Goal: Information Seeking & Learning: Learn about a topic

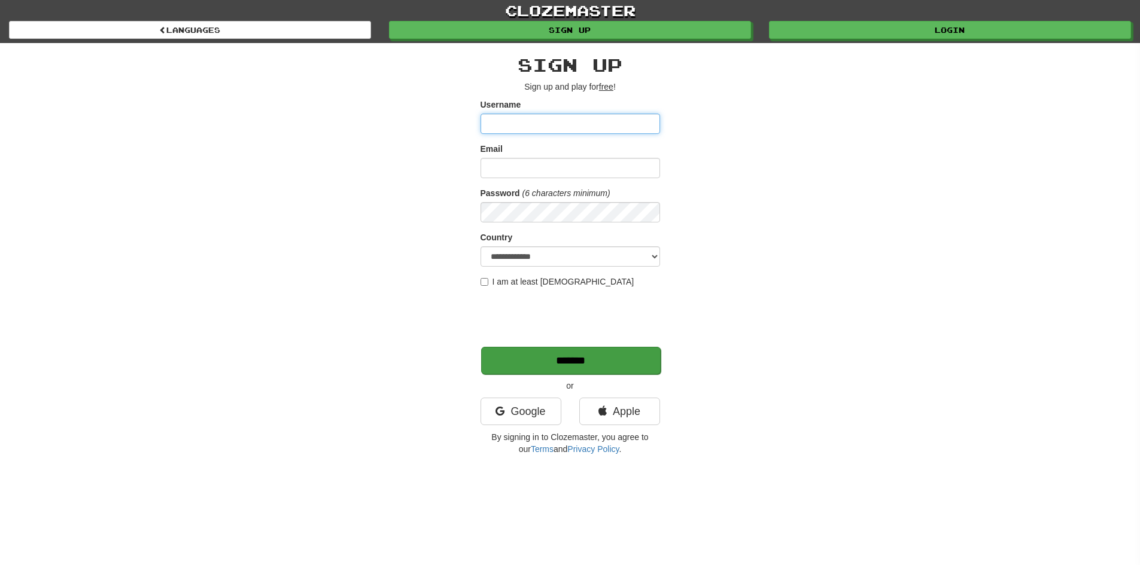
type input "*********"
click at [567, 363] on input "*******" at bounding box center [570, 361] width 179 height 28
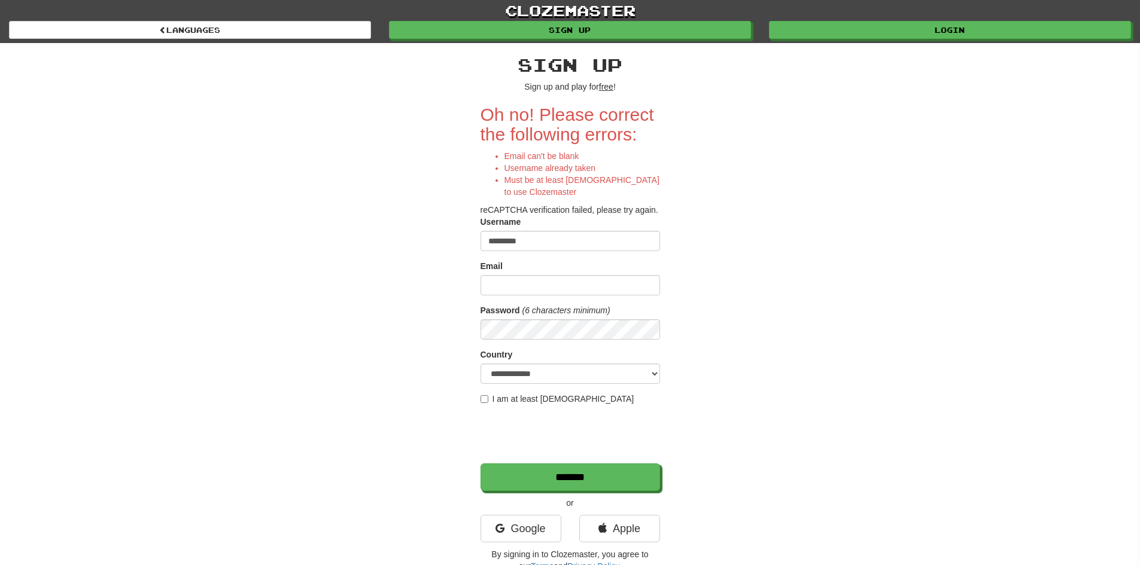
click at [536, 245] on input "*********" at bounding box center [569, 241] width 179 height 20
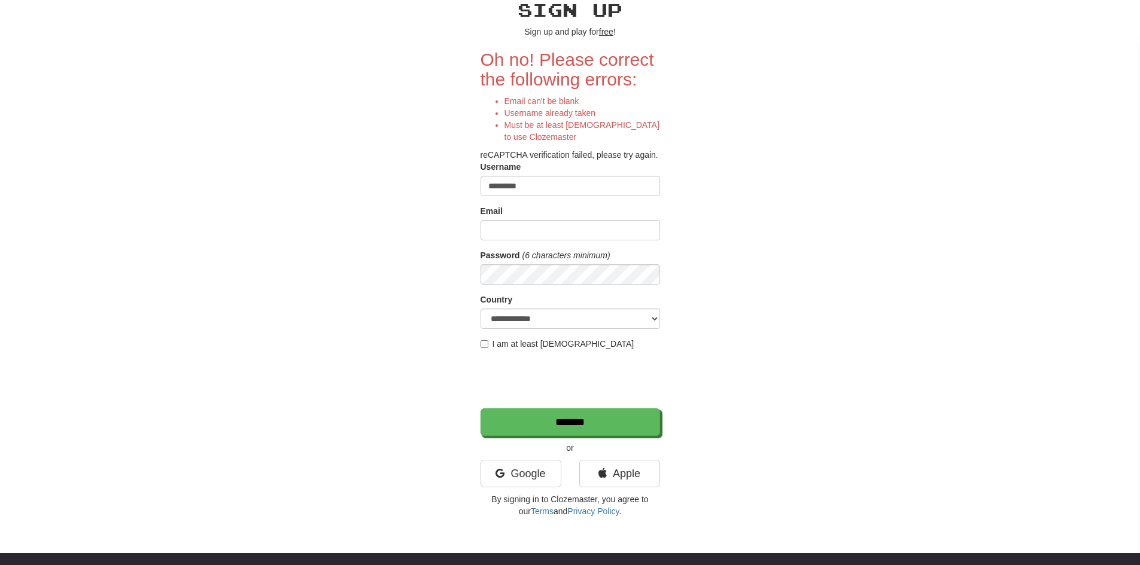
scroll to position [60, 0]
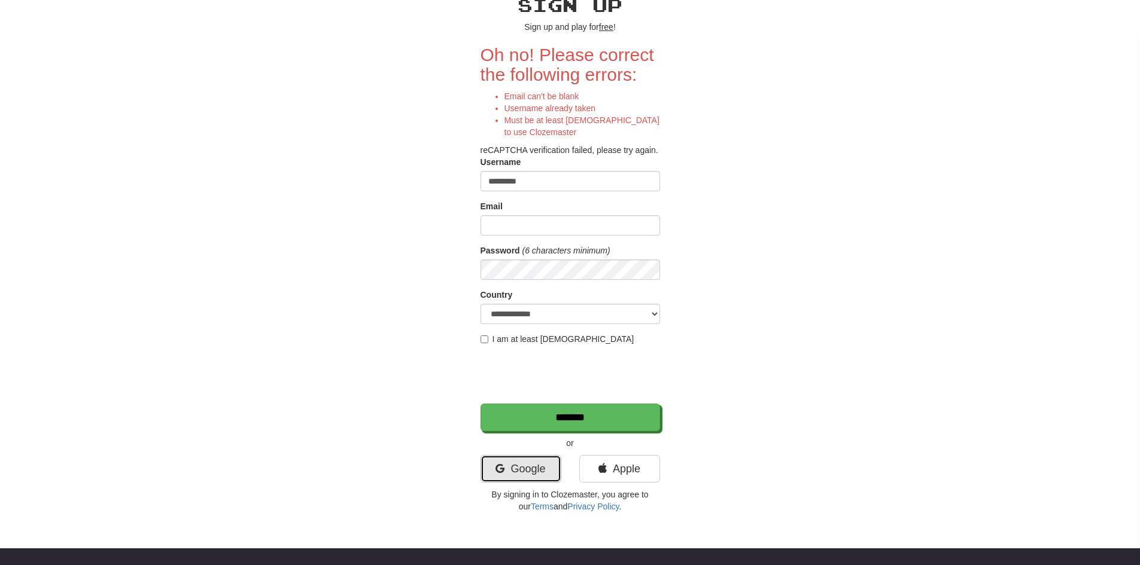
click at [518, 470] on link "Google" at bounding box center [520, 469] width 81 height 28
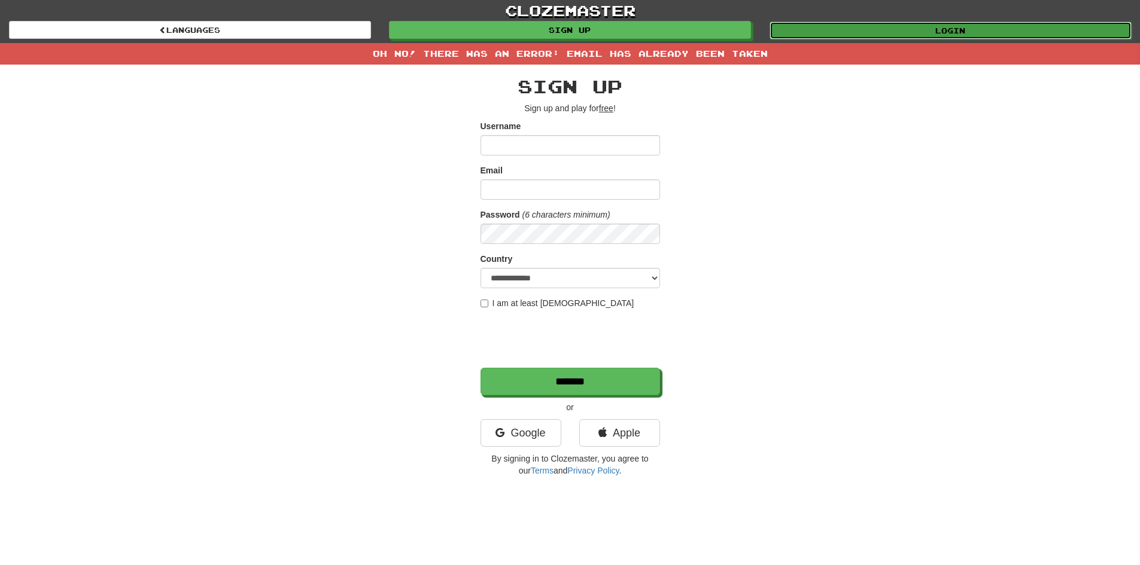
click at [845, 25] on link "Login" at bounding box center [950, 31] width 362 height 18
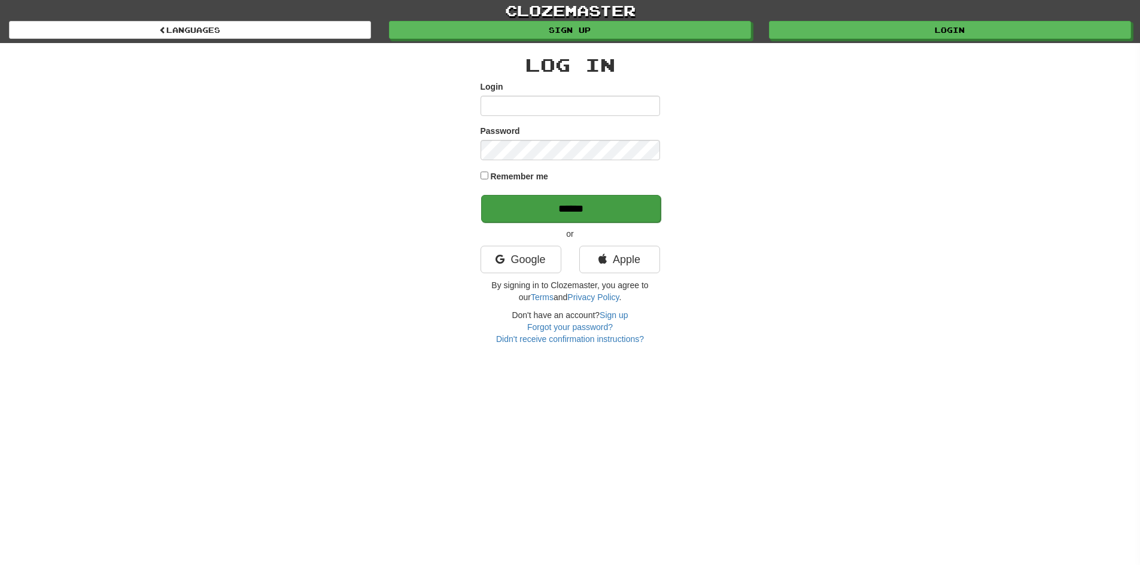
type input "*********"
click at [545, 202] on input "******" at bounding box center [570, 209] width 179 height 28
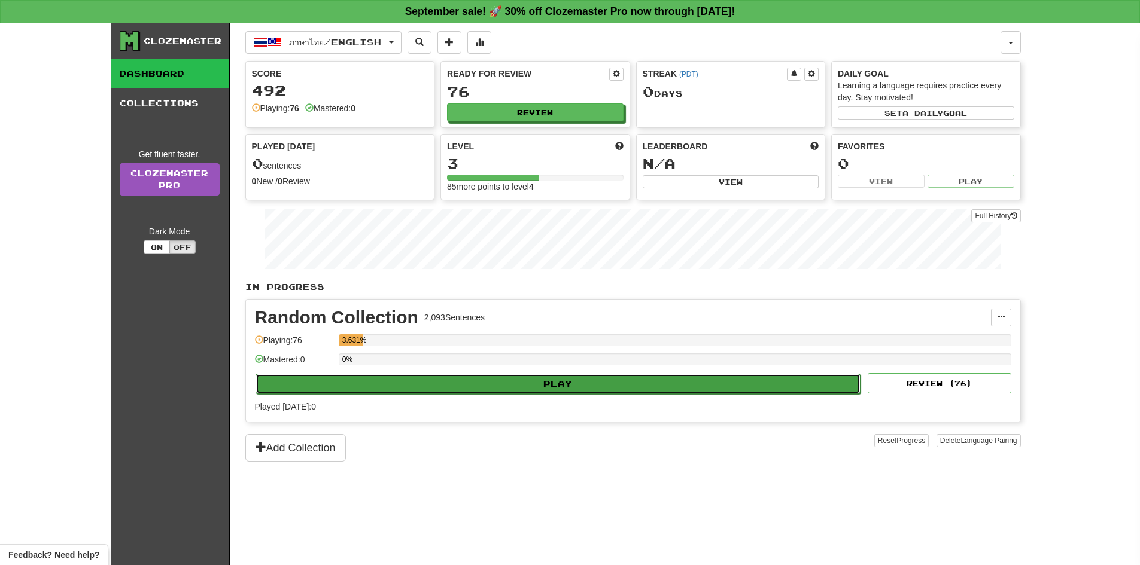
click at [554, 381] on button "Play" at bounding box center [557, 384] width 605 height 20
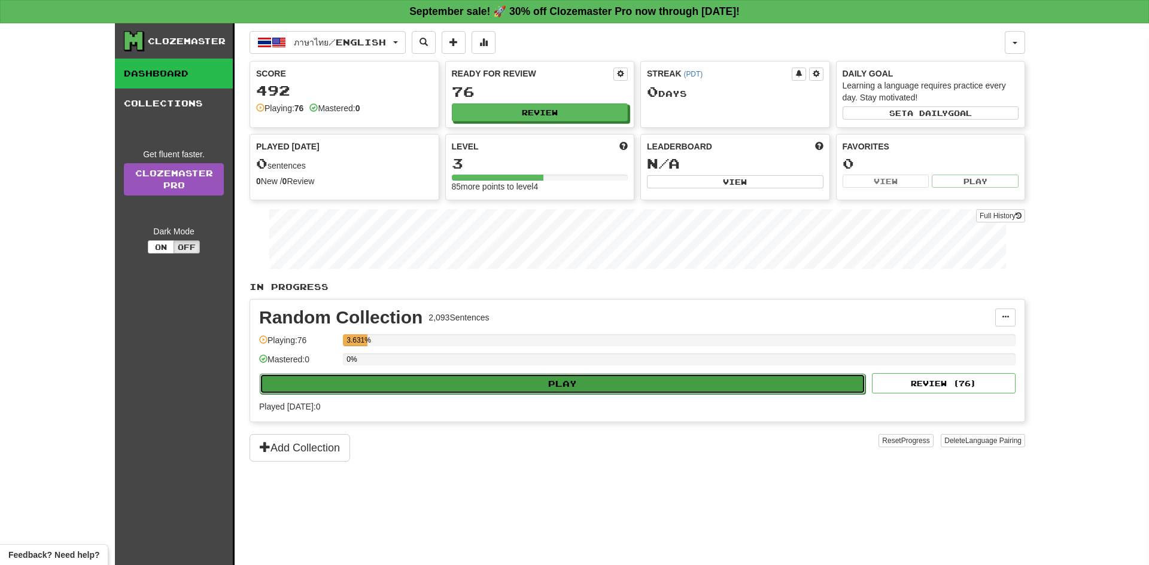
select select "**"
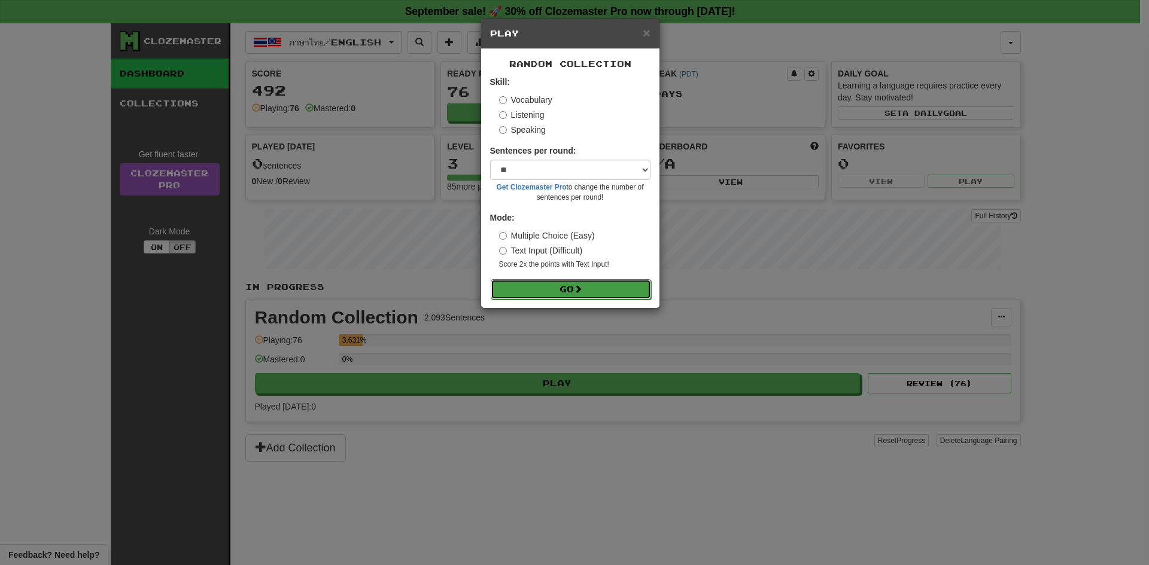
click at [541, 283] on button "Go" at bounding box center [571, 289] width 160 height 20
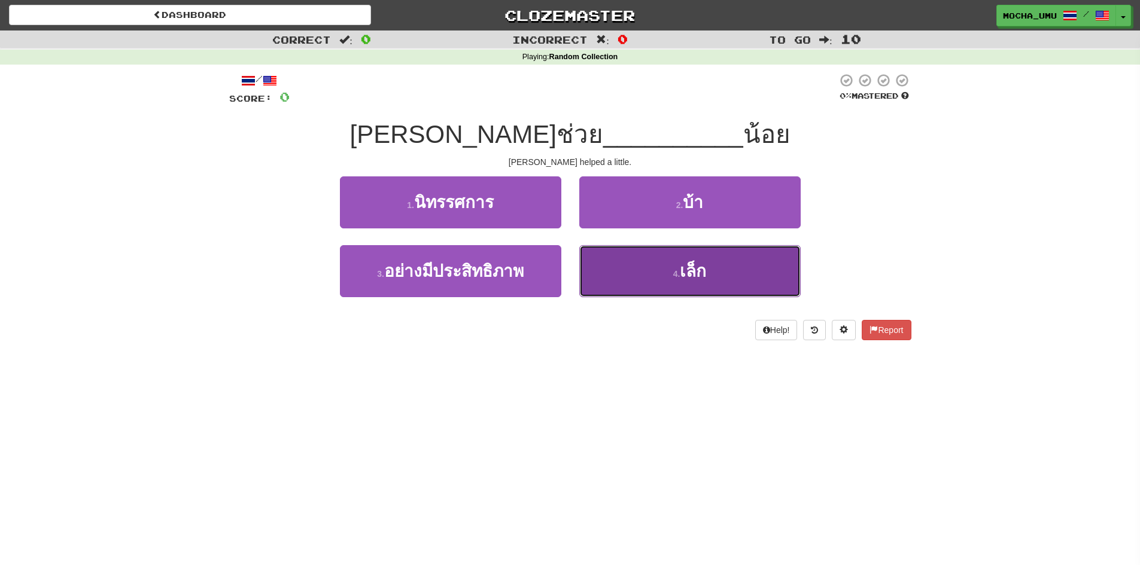
click at [639, 282] on button "4 . เล็ก" at bounding box center [689, 271] width 221 height 52
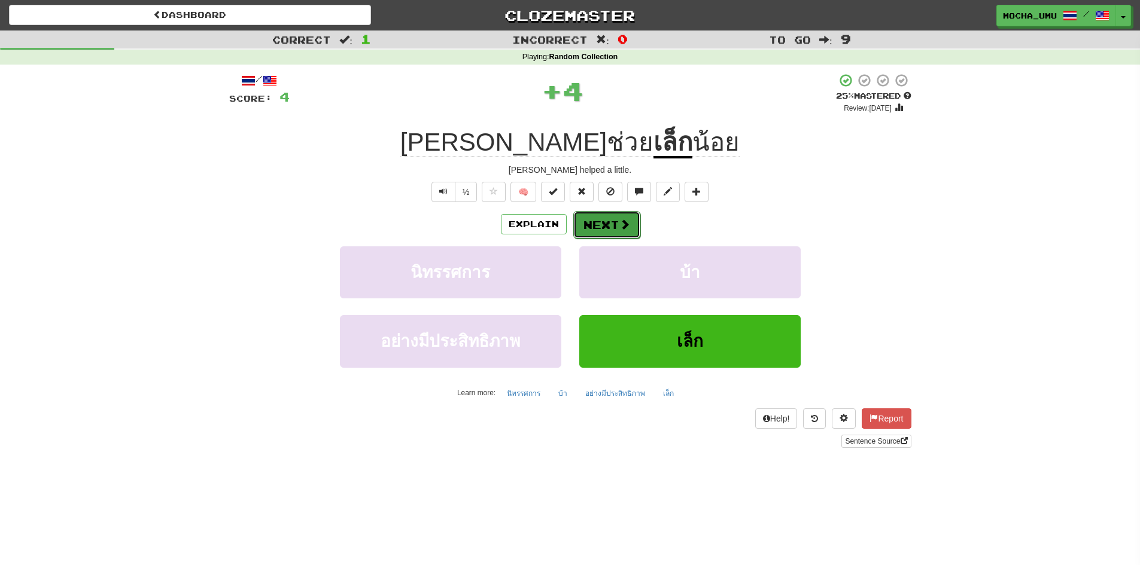
click at [587, 231] on button "Next" at bounding box center [606, 225] width 67 height 28
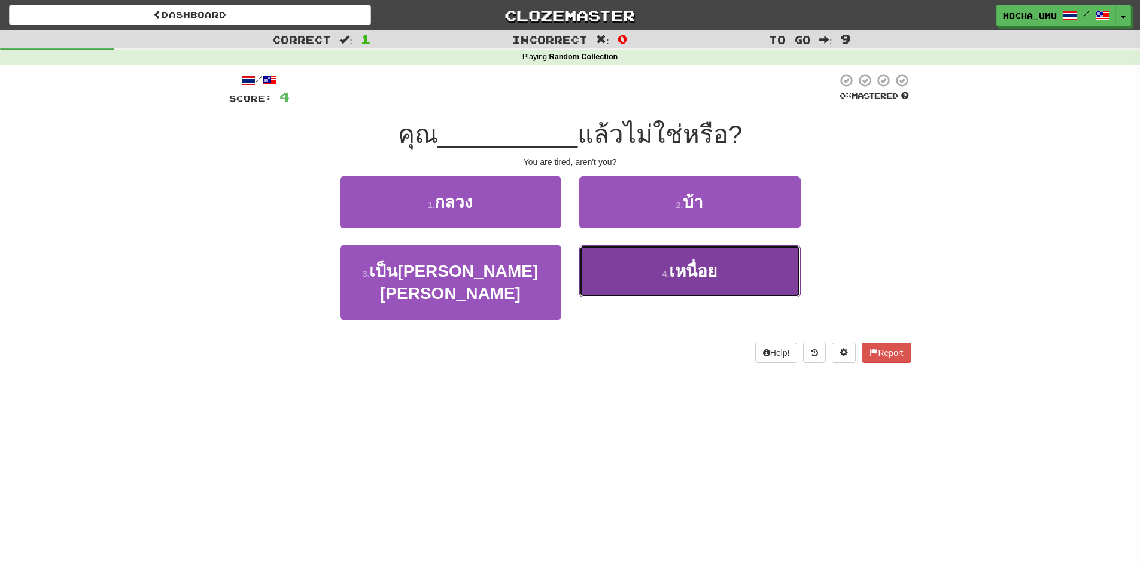
click at [652, 267] on button "4 . เหนื่อย" at bounding box center [689, 271] width 221 height 52
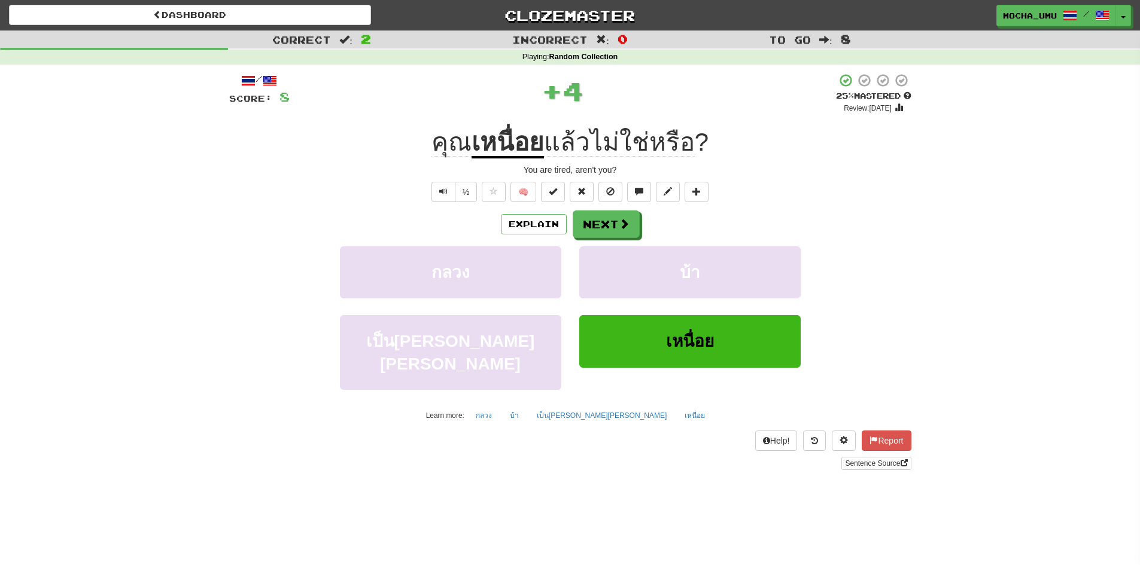
click at [613, 241] on div "Explain Next กลวง บ้า เป็น[PERSON_NAME][PERSON_NAME] Learn more: กลวง บ้า เป็น[…" at bounding box center [570, 318] width 682 height 214
click at [608, 235] on button "Next" at bounding box center [606, 225] width 67 height 28
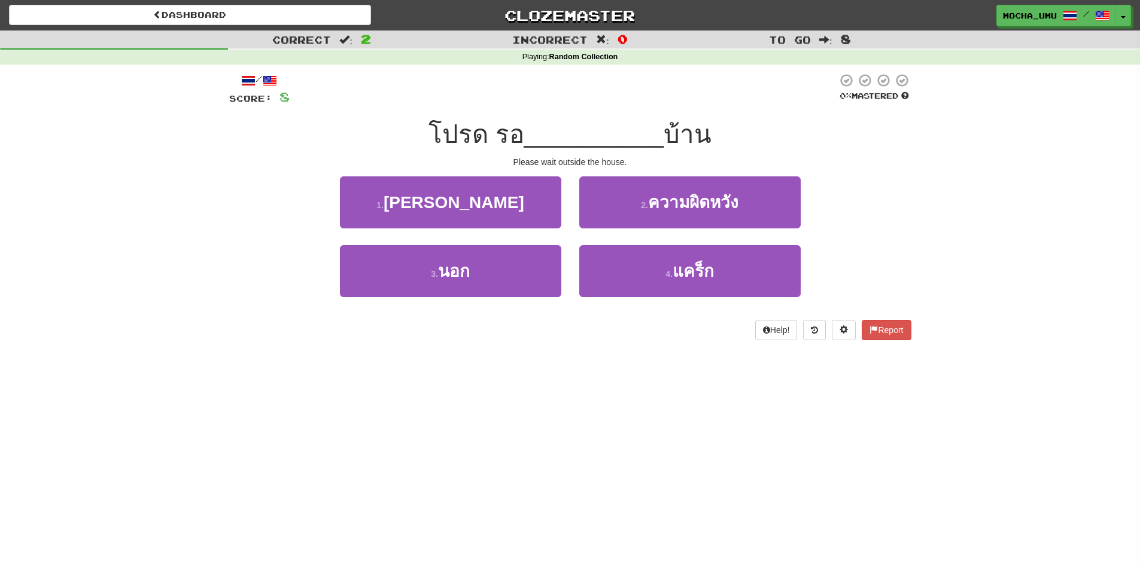
drag, startPoint x: 583, startPoint y: 229, endPoint x: 573, endPoint y: 235, distance: 11.8
drag, startPoint x: 573, startPoint y: 235, endPoint x: 499, endPoint y: 360, distance: 145.4
click at [499, 360] on div "Dashboard Clozemaster mocha_umu / Toggle Dropdown Dashboard Leaderboard Activit…" at bounding box center [570, 282] width 1140 height 565
drag, startPoint x: 501, startPoint y: 358, endPoint x: 494, endPoint y: 359, distance: 7.3
click at [494, 359] on div "Dashboard Clozemaster mocha_umu / Toggle Dropdown Dashboard Leaderboard Activit…" at bounding box center [570, 282] width 1140 height 565
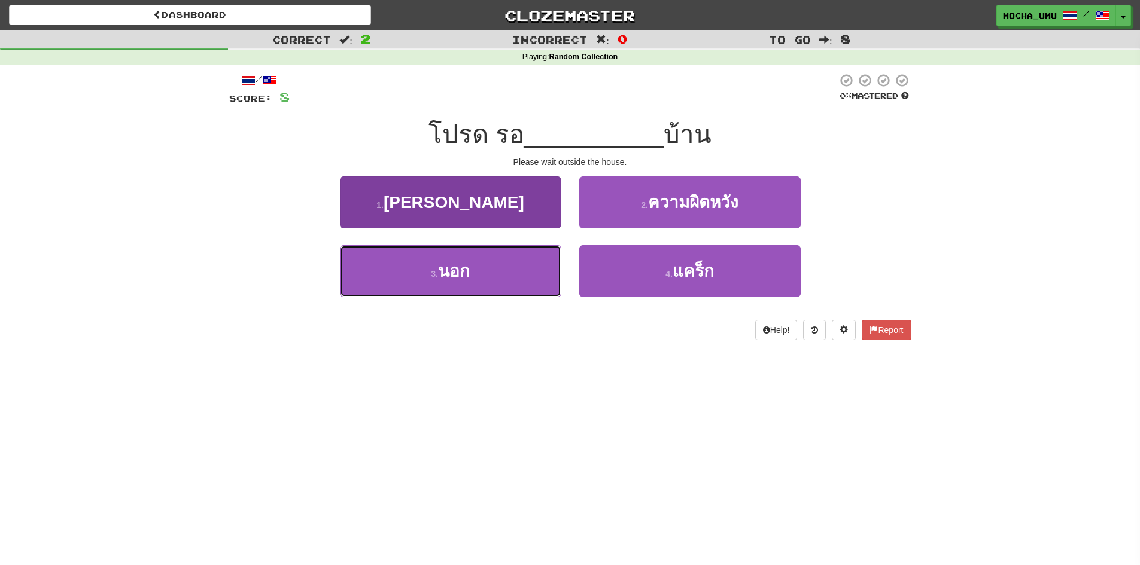
click at [492, 288] on button "3 . นอก" at bounding box center [450, 271] width 221 height 52
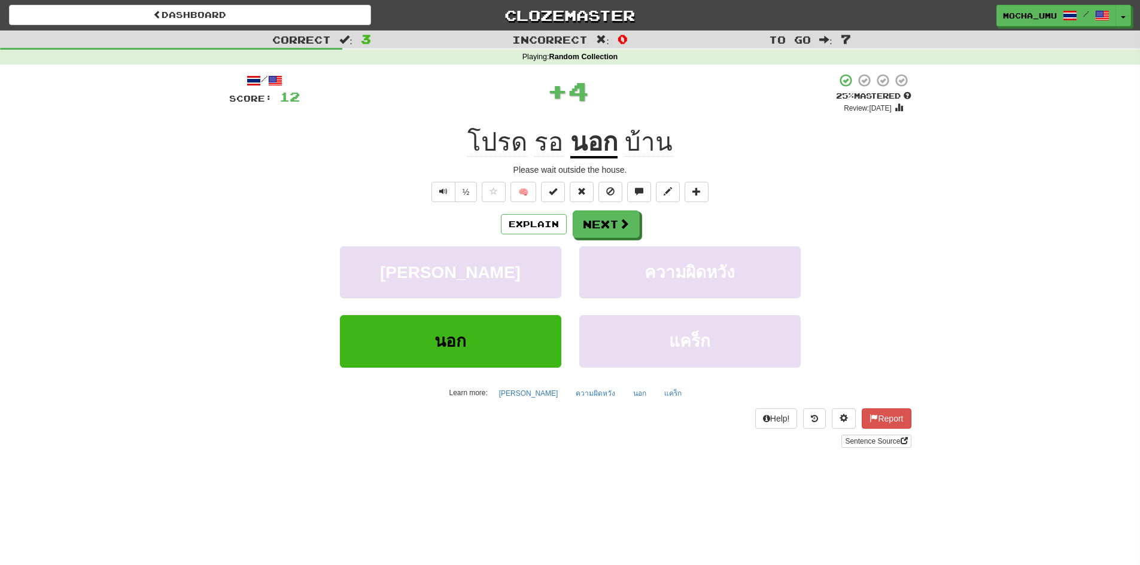
click at [598, 143] on u "นอก" at bounding box center [593, 143] width 47 height 31
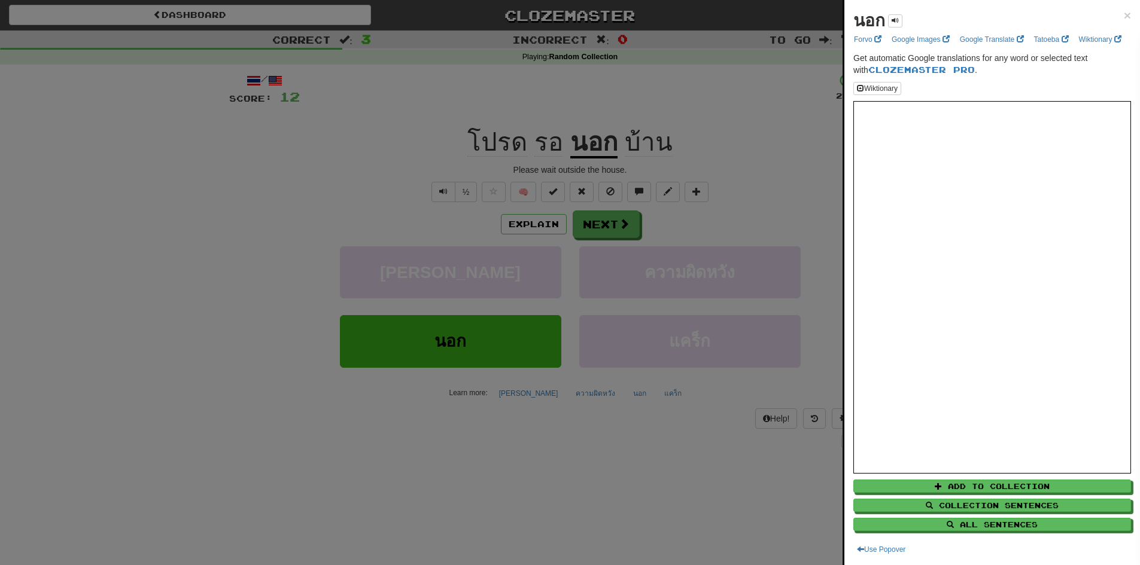
click at [794, 220] on div at bounding box center [570, 282] width 1140 height 565
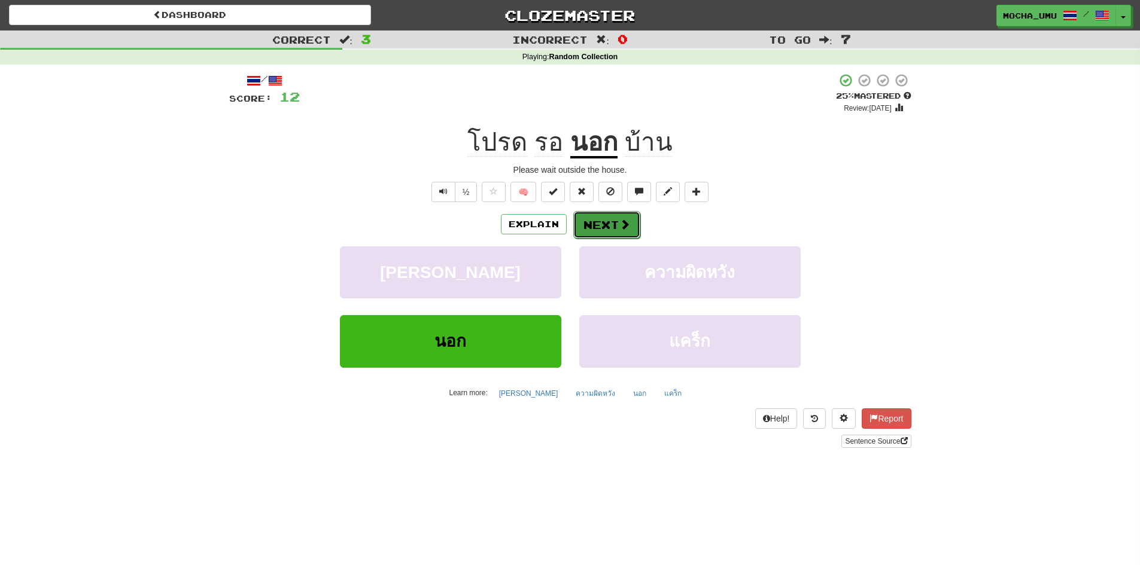
click at [608, 223] on button "Next" at bounding box center [606, 225] width 67 height 28
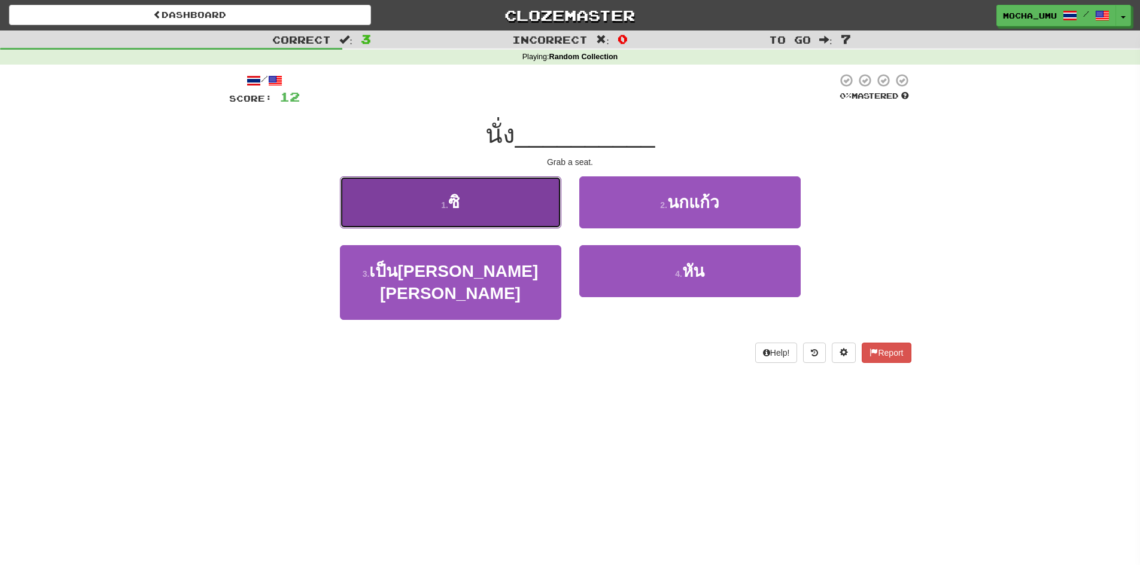
click at [539, 196] on button "1 . ซิ" at bounding box center [450, 202] width 221 height 52
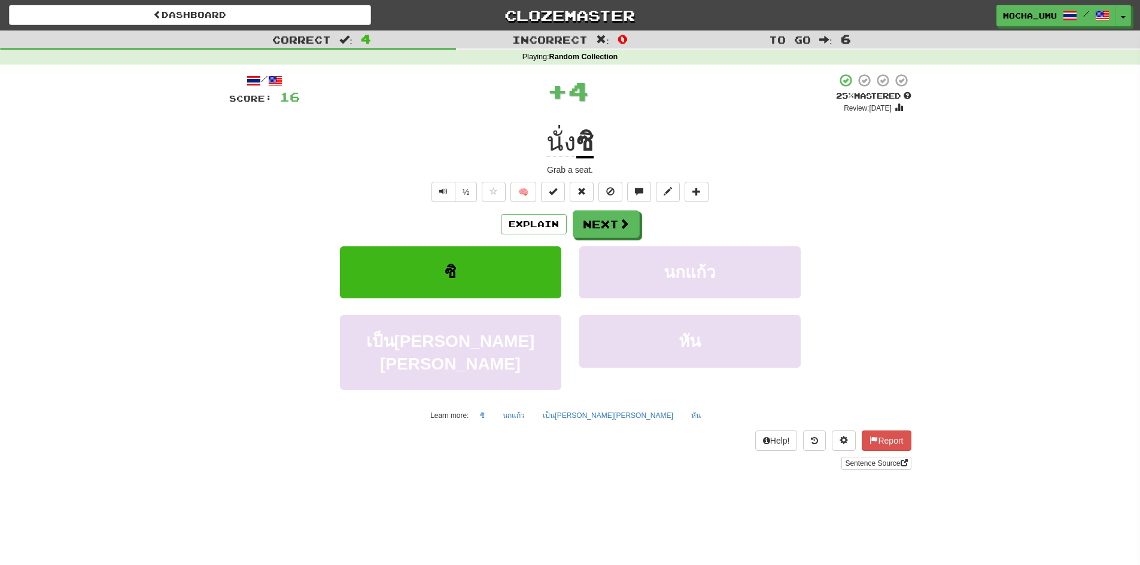
click at [583, 138] on u "ซิ" at bounding box center [584, 143] width 17 height 31
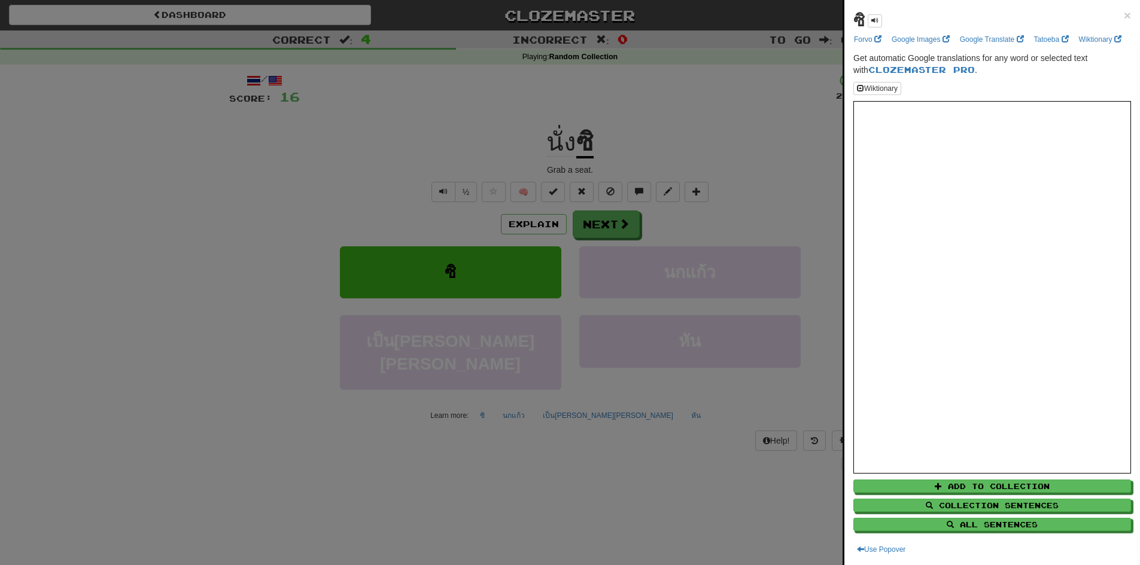
click at [714, 127] on div at bounding box center [570, 282] width 1140 height 565
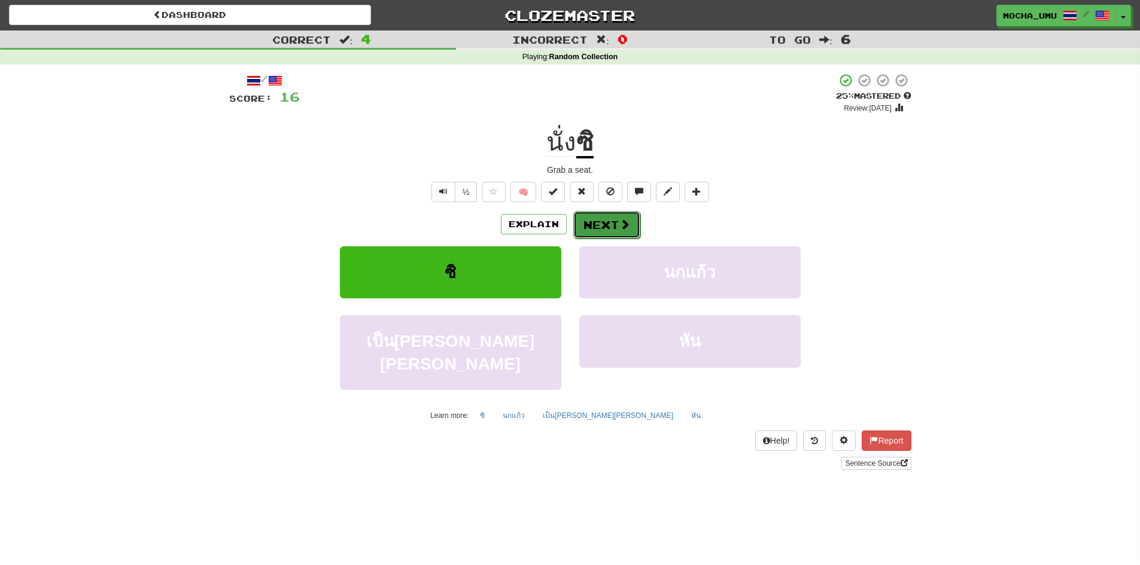
click at [604, 222] on button "Next" at bounding box center [606, 225] width 67 height 28
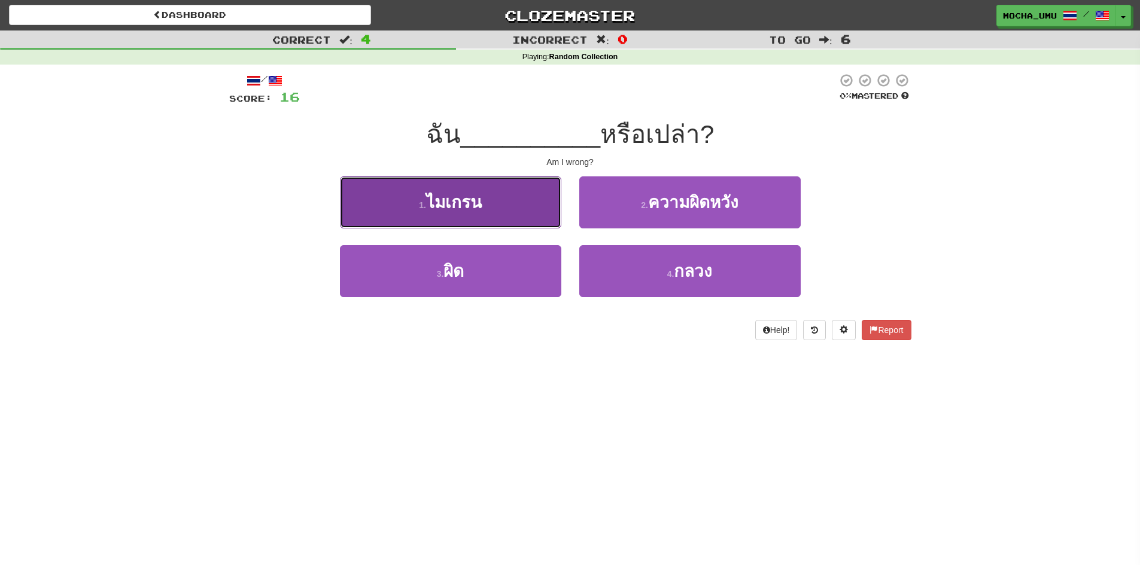
click at [523, 193] on button "1 . ไมเกรน" at bounding box center [450, 202] width 221 height 52
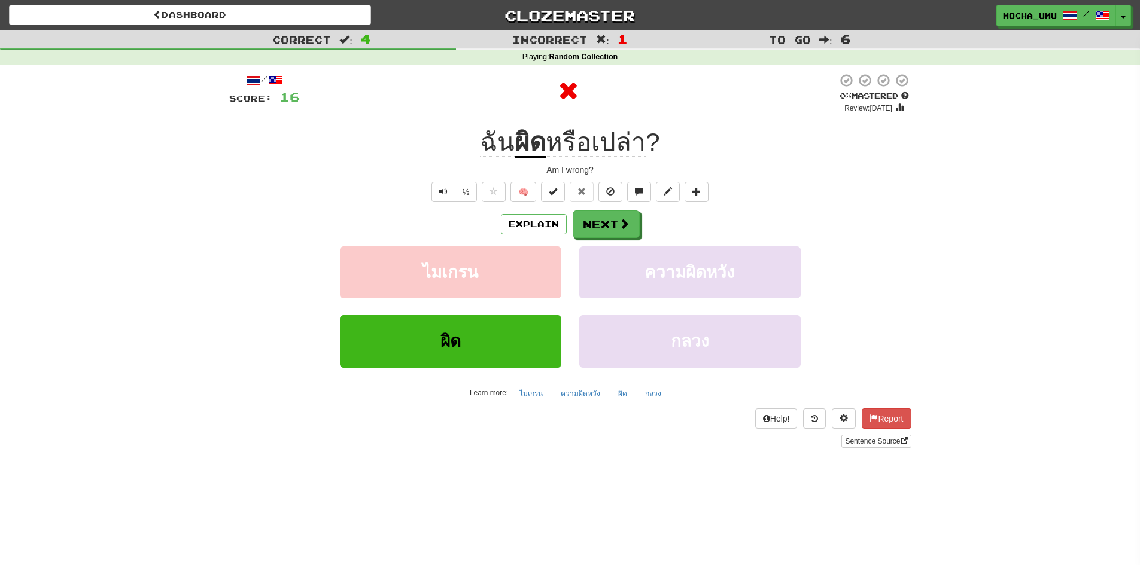
click at [534, 150] on u "ผิด" at bounding box center [530, 143] width 31 height 31
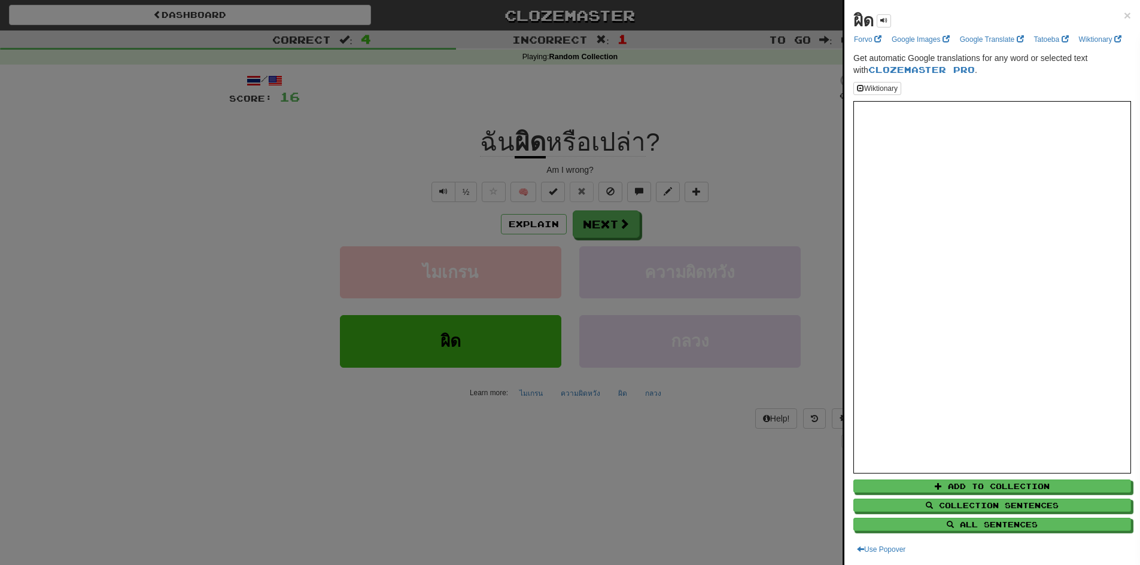
click at [619, 145] on div at bounding box center [570, 282] width 1140 height 565
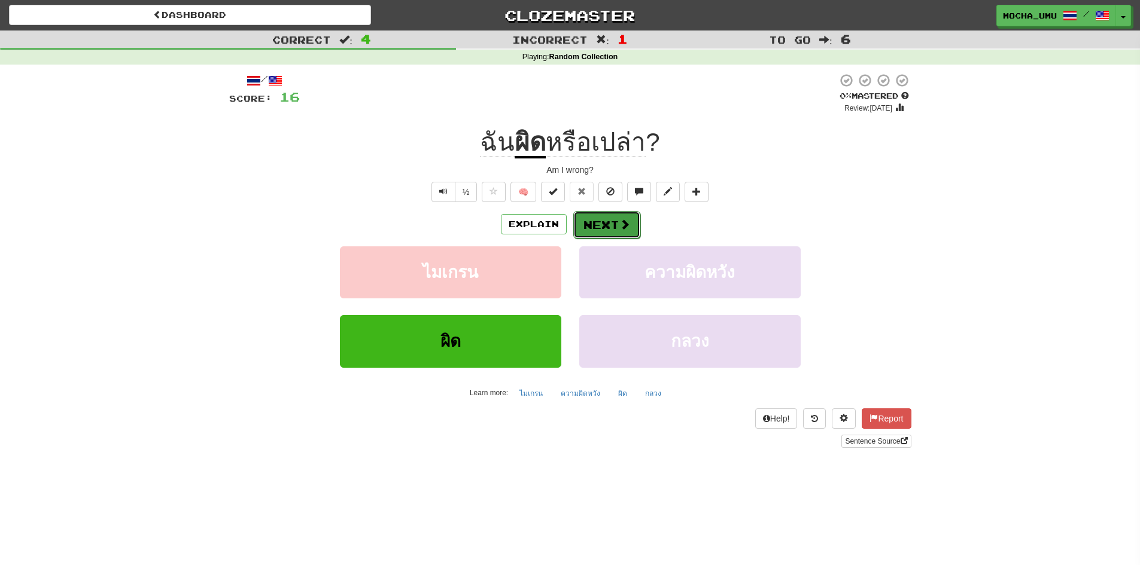
click at [596, 228] on button "Next" at bounding box center [606, 225] width 67 height 28
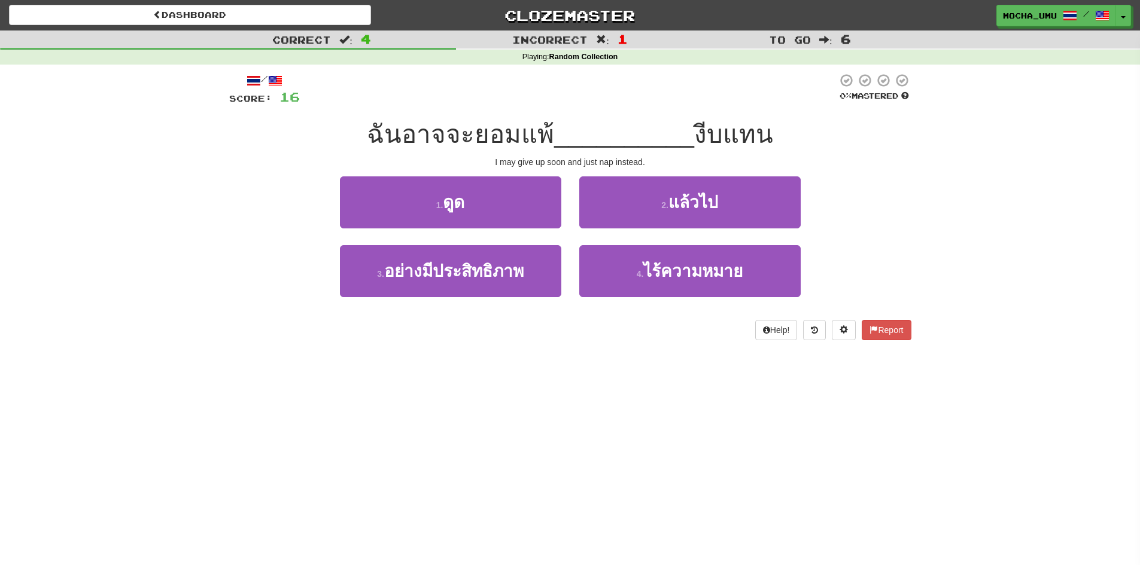
drag, startPoint x: 468, startPoint y: 159, endPoint x: 274, endPoint y: 149, distance: 194.1
click at [274, 149] on div "ฉันอาจจะยอมแพ้ __________ งีบแทน" at bounding box center [570, 134] width 682 height 33
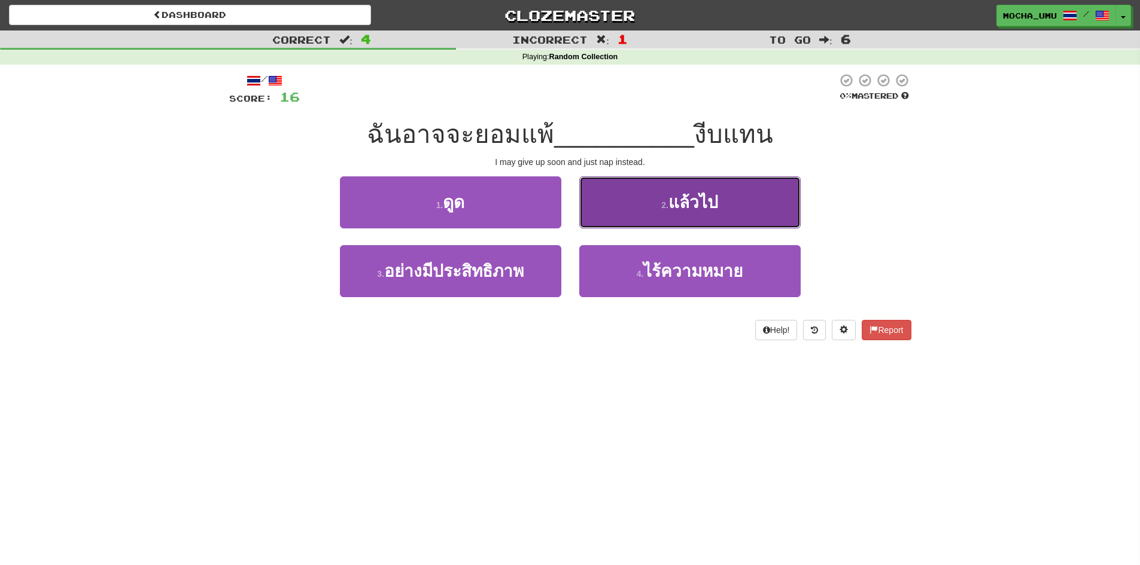
click at [665, 206] on small "2 ." at bounding box center [664, 205] width 7 height 10
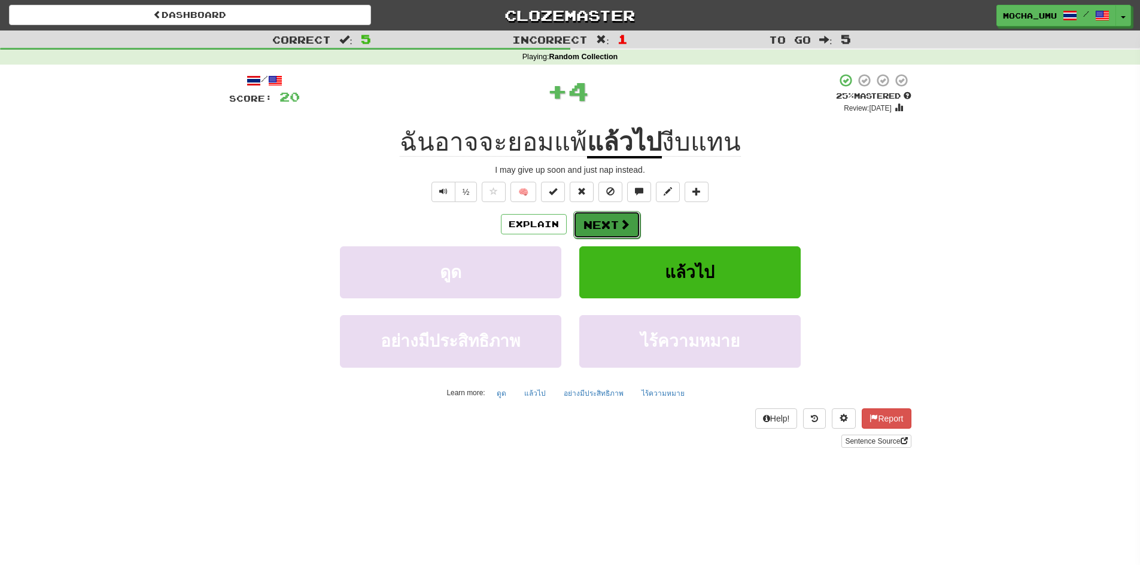
click at [583, 233] on button "Next" at bounding box center [606, 225] width 67 height 28
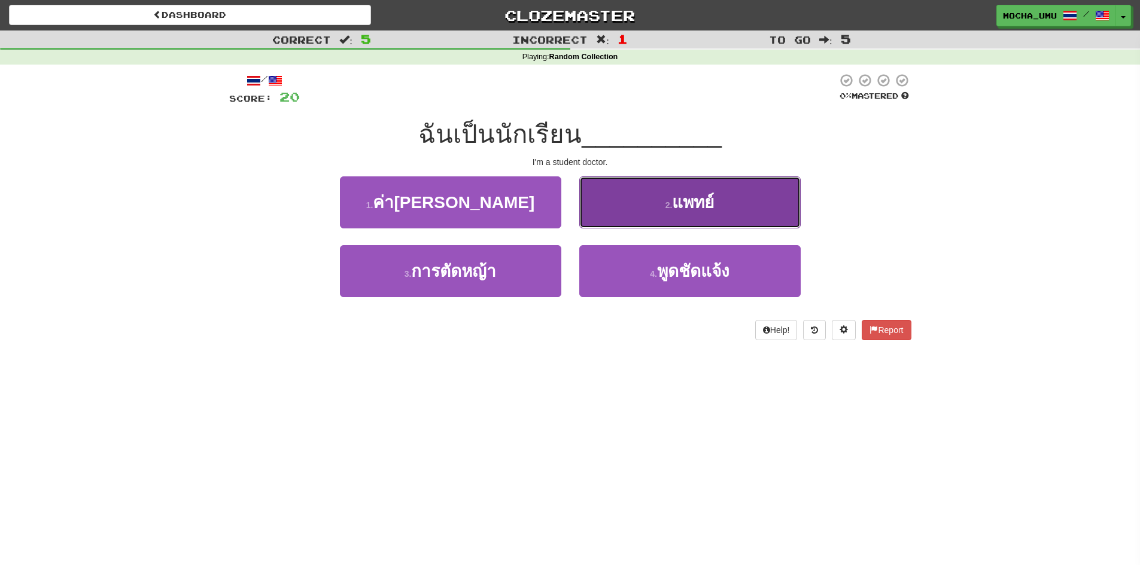
click at [592, 215] on button "2 . แพทย์" at bounding box center [689, 202] width 221 height 52
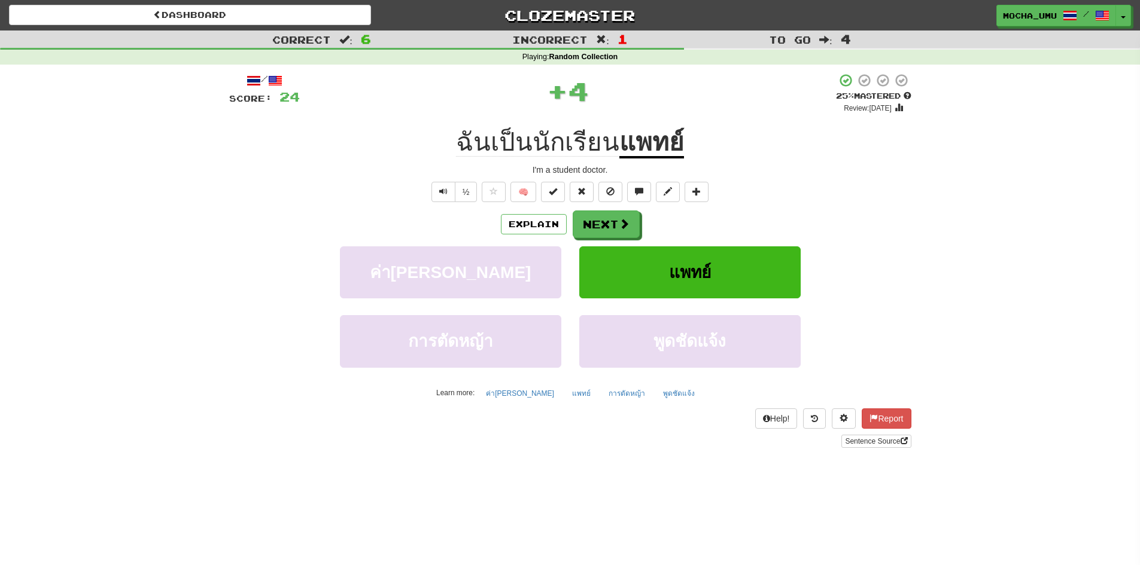
click at [634, 153] on u "แพทย์" at bounding box center [651, 143] width 65 height 31
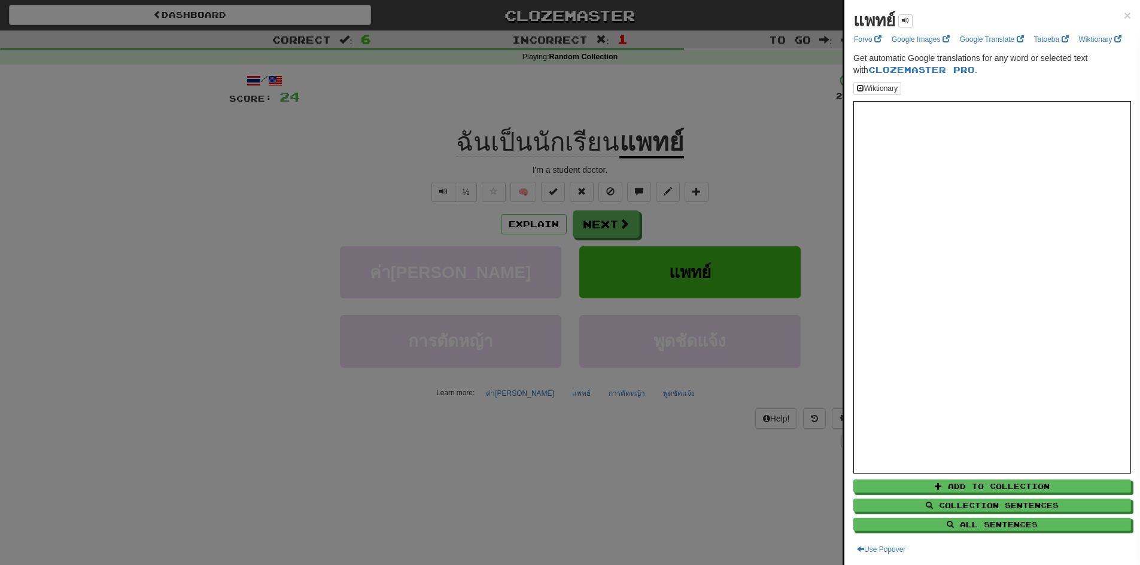
click at [714, 185] on div at bounding box center [570, 282] width 1140 height 565
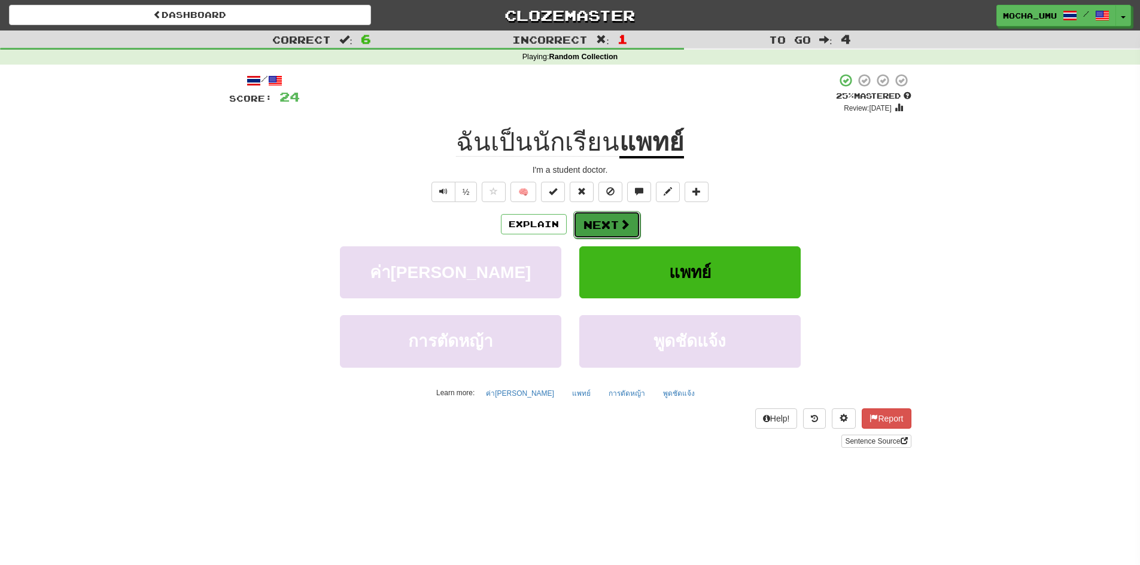
click at [625, 232] on button "Next" at bounding box center [606, 225] width 67 height 28
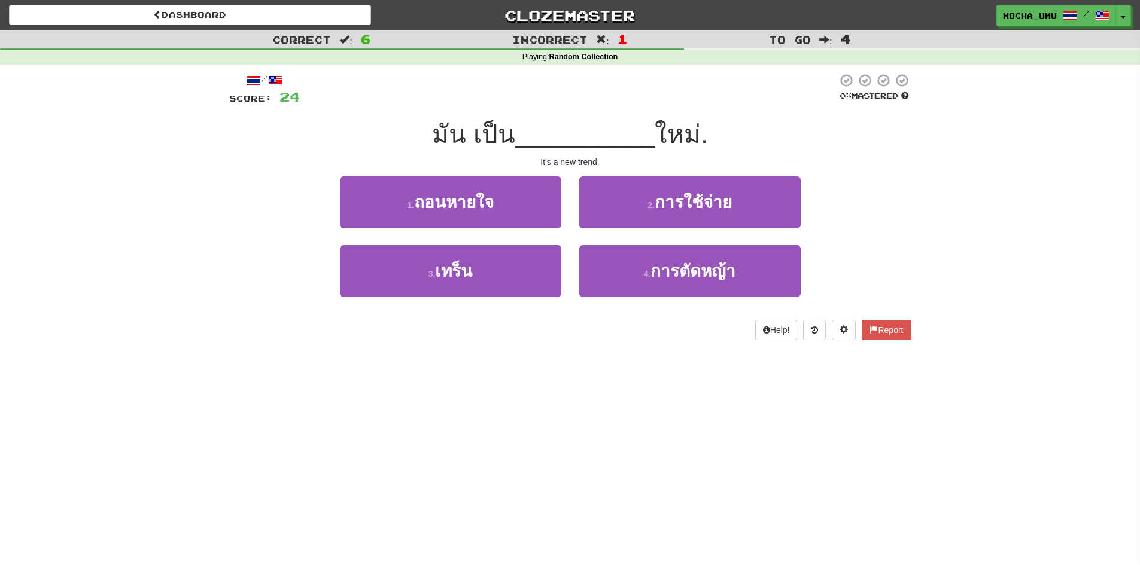
click at [570, 241] on div "2 . การใช้จ่าย" at bounding box center [689, 210] width 239 height 69
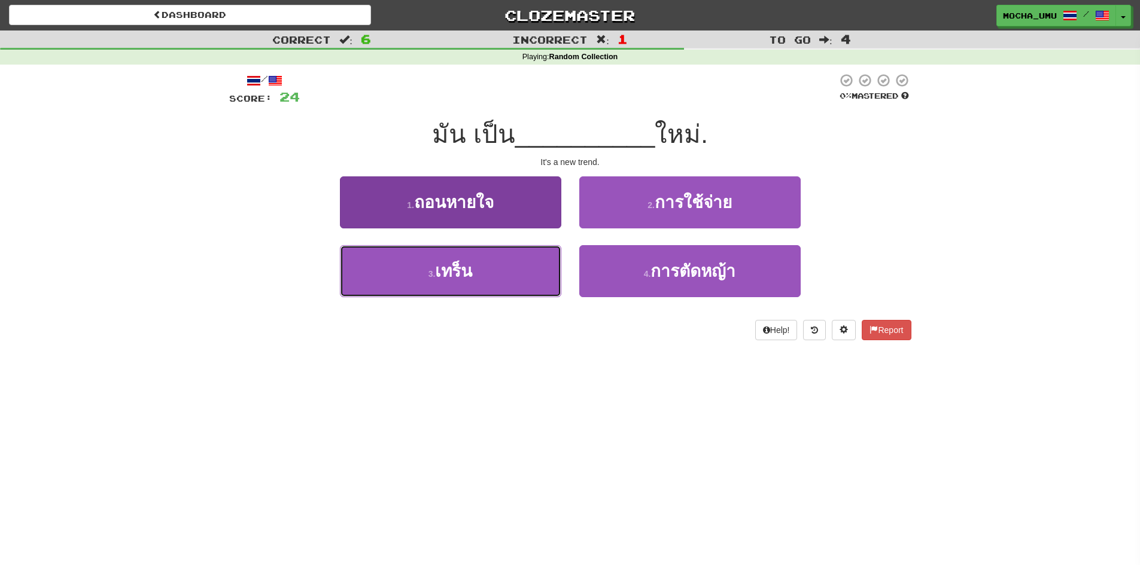
click at [519, 272] on button "3 . เทร็น" at bounding box center [450, 271] width 221 height 52
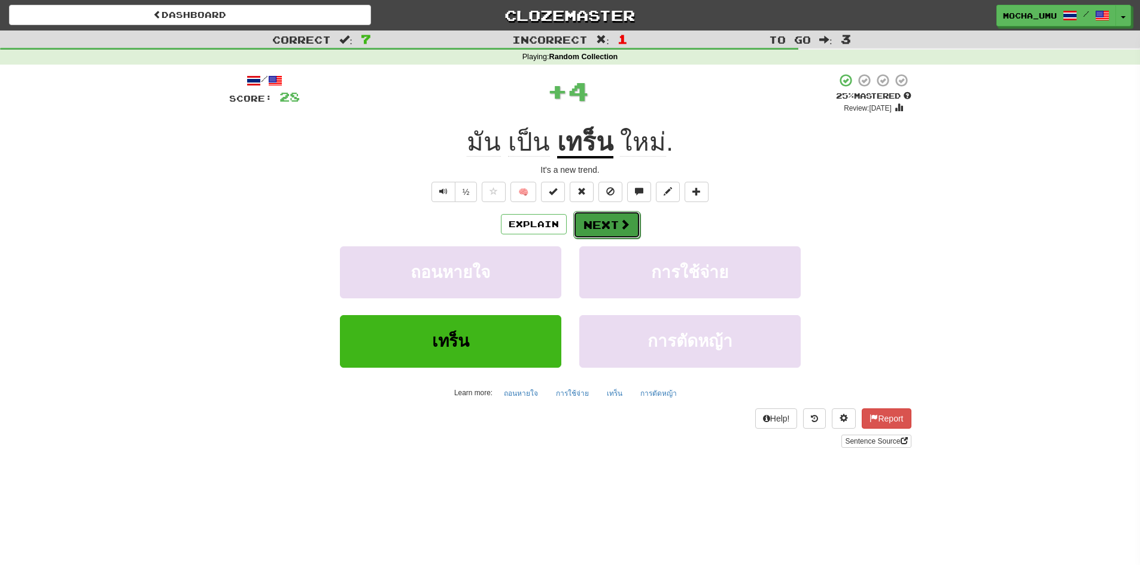
click at [589, 229] on button "Next" at bounding box center [606, 225] width 67 height 28
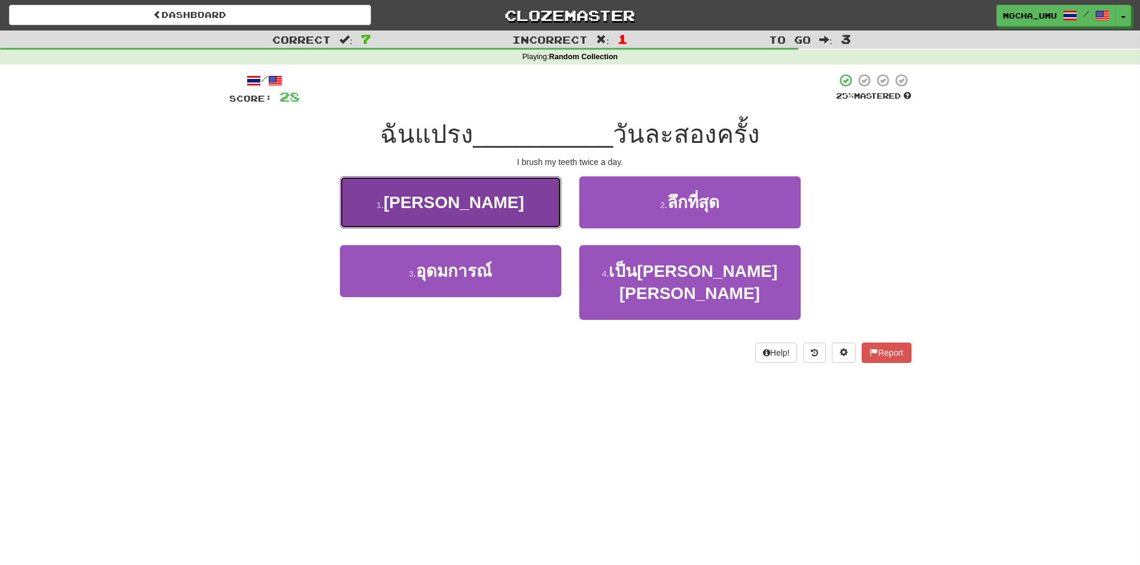
click at [510, 208] on button "1 . [PERSON_NAME]" at bounding box center [450, 202] width 221 height 52
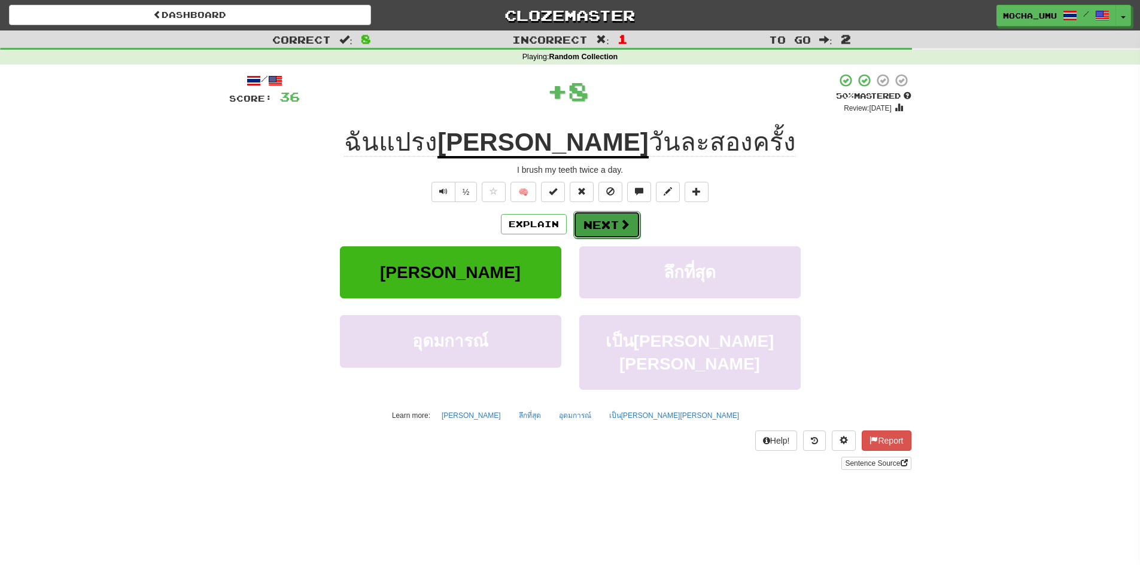
click at [580, 229] on button "Next" at bounding box center [606, 225] width 67 height 28
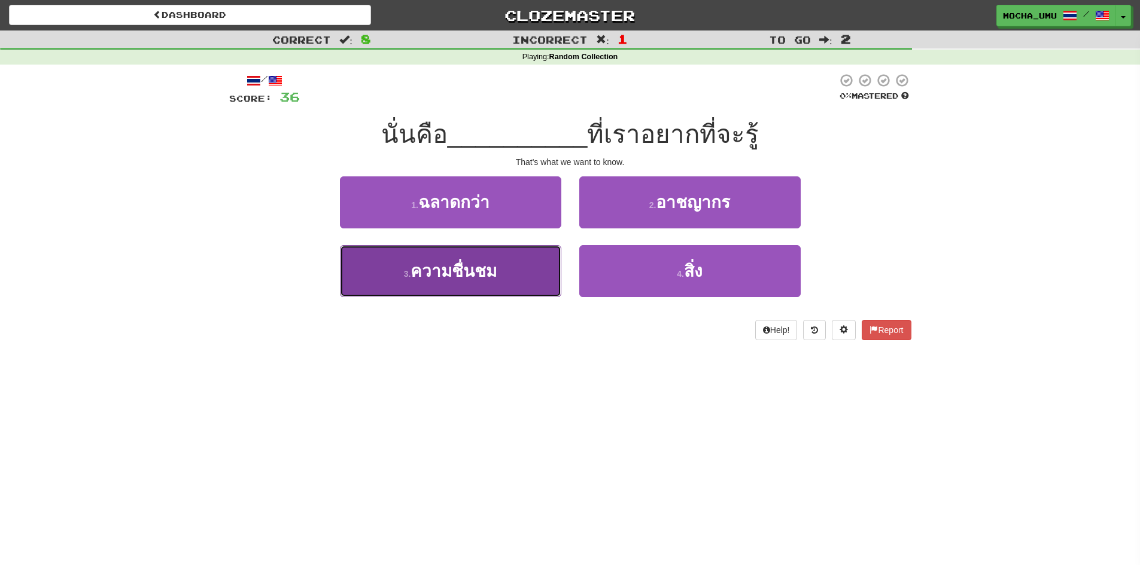
click at [478, 283] on button "3 . ความชื่นชม" at bounding box center [450, 271] width 221 height 52
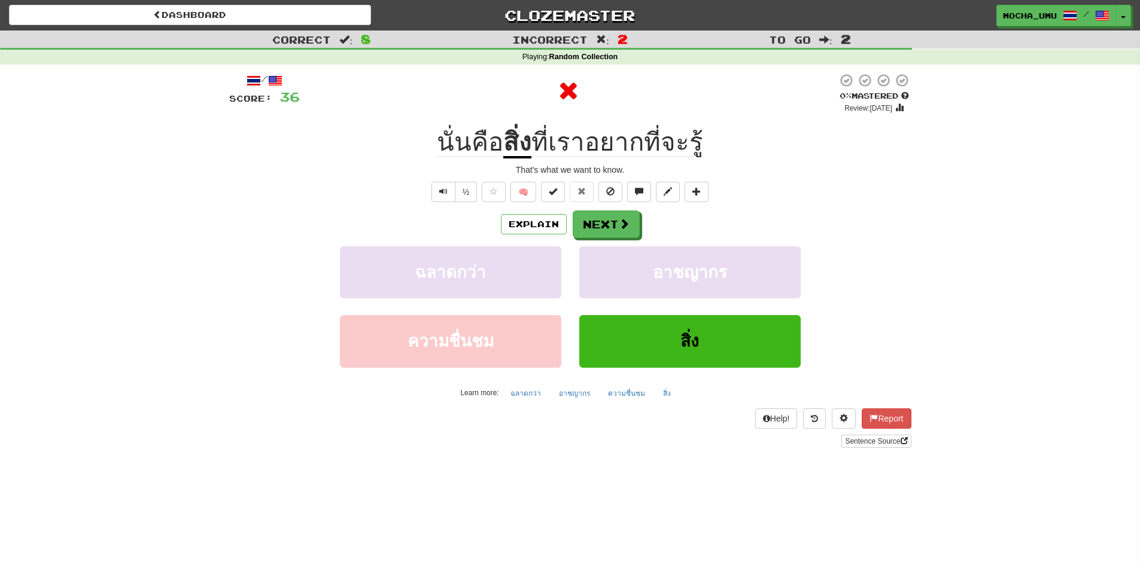
click at [512, 138] on u "สิ่ง" at bounding box center [517, 143] width 28 height 31
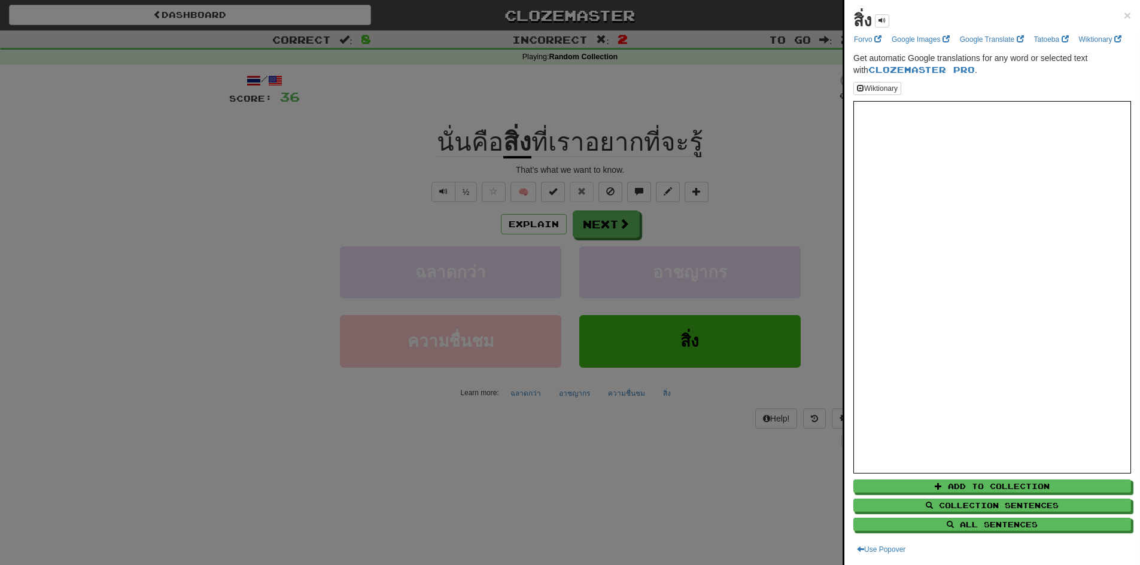
click at [755, 237] on div at bounding box center [570, 282] width 1140 height 565
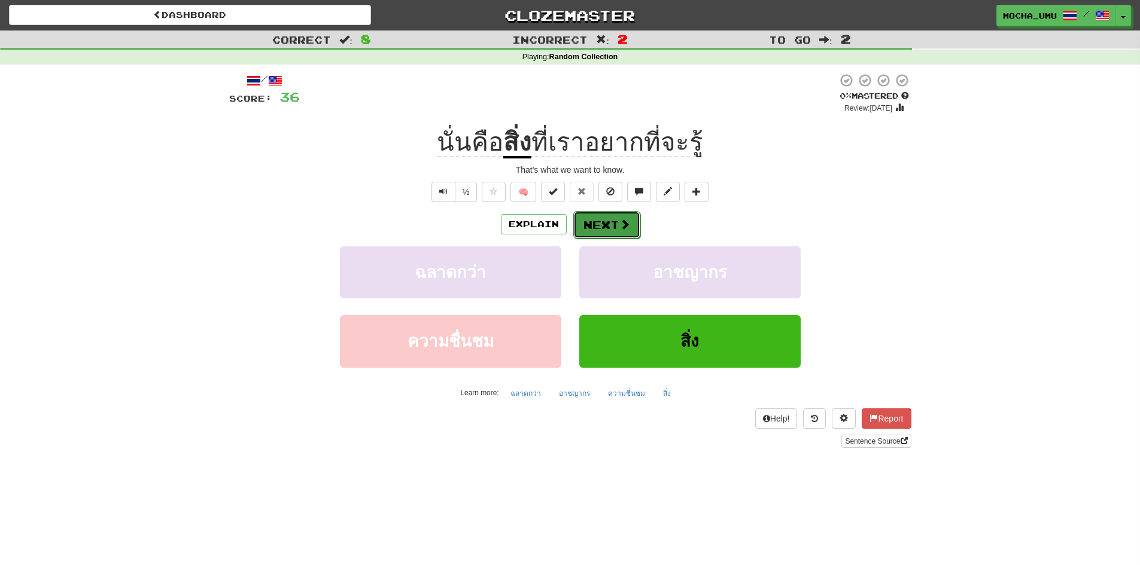
click at [619, 226] on span at bounding box center [624, 224] width 11 height 11
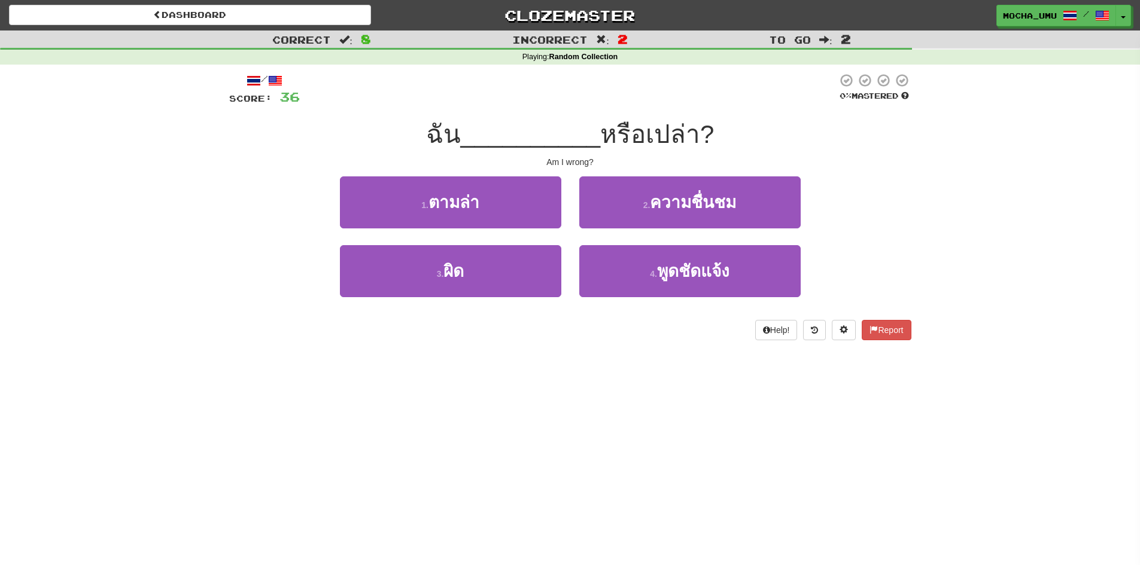
click at [573, 196] on div "2 . ความชื่นชม" at bounding box center [689, 210] width 239 height 69
click at [568, 199] on div "1 . ตามล่า 2 . ความชื่นชม" at bounding box center [570, 210] width 718 height 69
click at [526, 244] on div "1 . ตามล่า" at bounding box center [450, 210] width 239 height 69
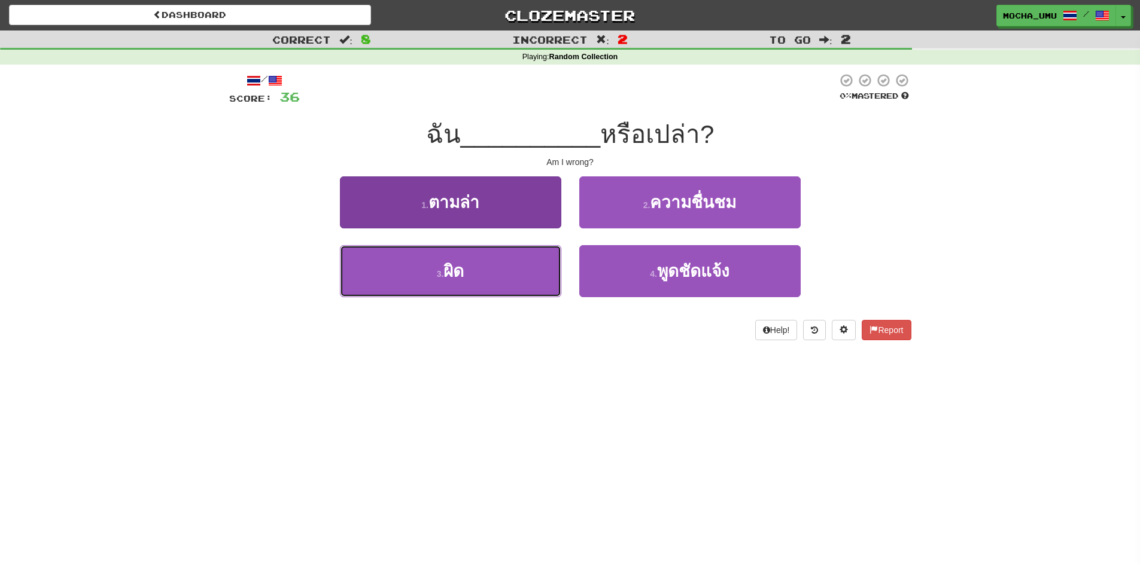
click at [515, 266] on button "3 . ผิด" at bounding box center [450, 271] width 221 height 52
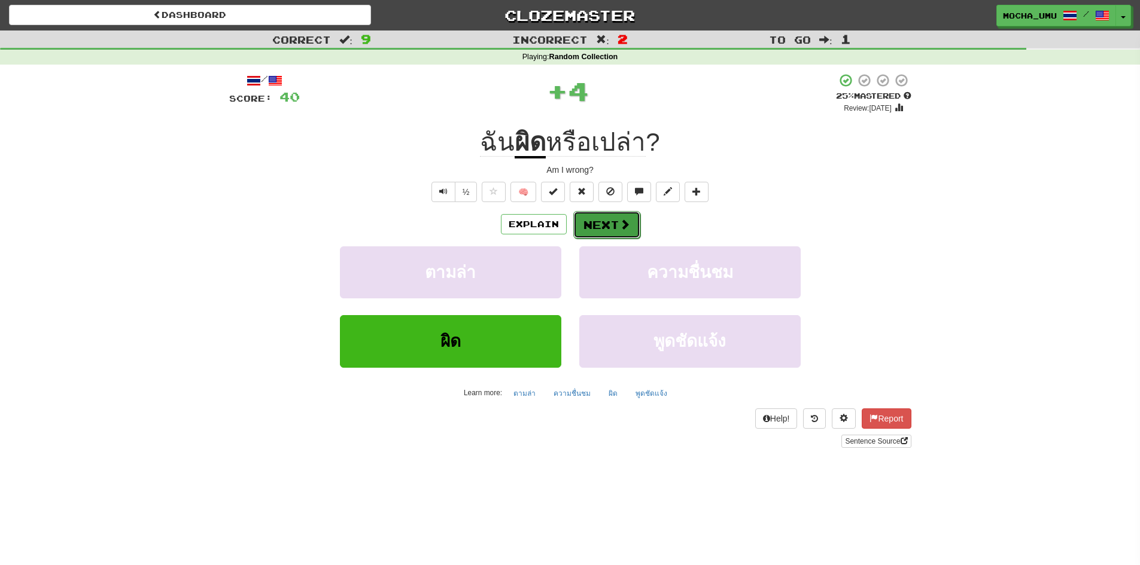
click at [596, 226] on button "Next" at bounding box center [606, 225] width 67 height 28
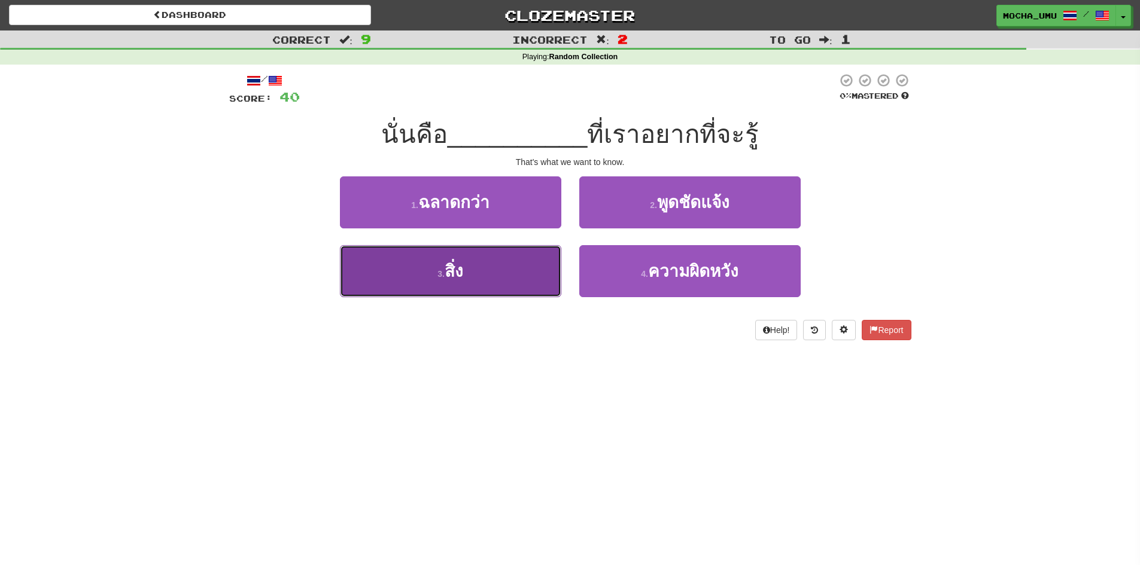
click at [513, 266] on button "3 . สิ่ง" at bounding box center [450, 271] width 221 height 52
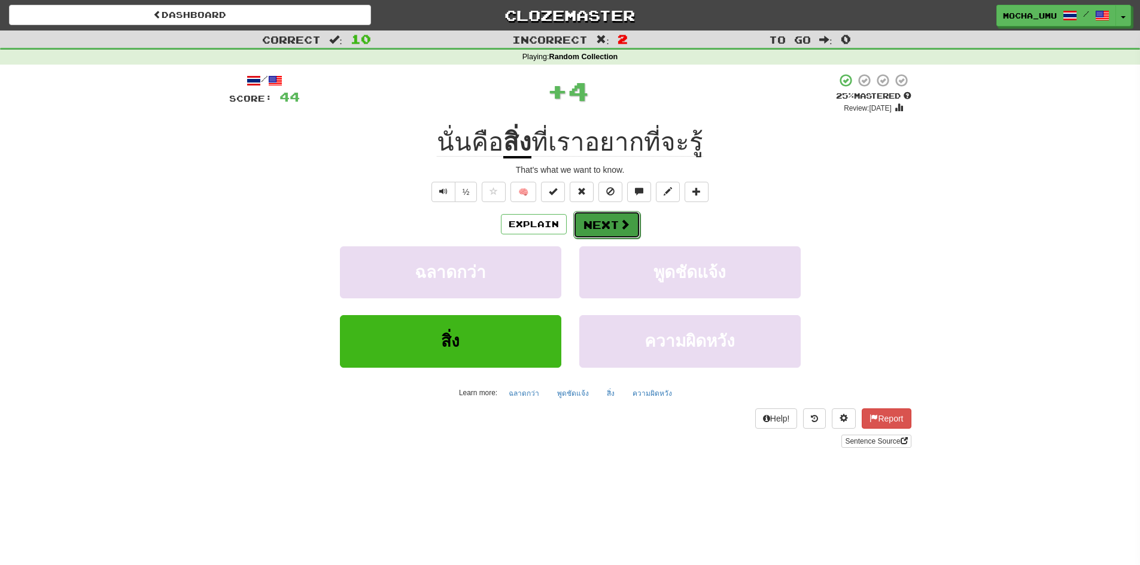
click at [598, 231] on button "Next" at bounding box center [606, 225] width 67 height 28
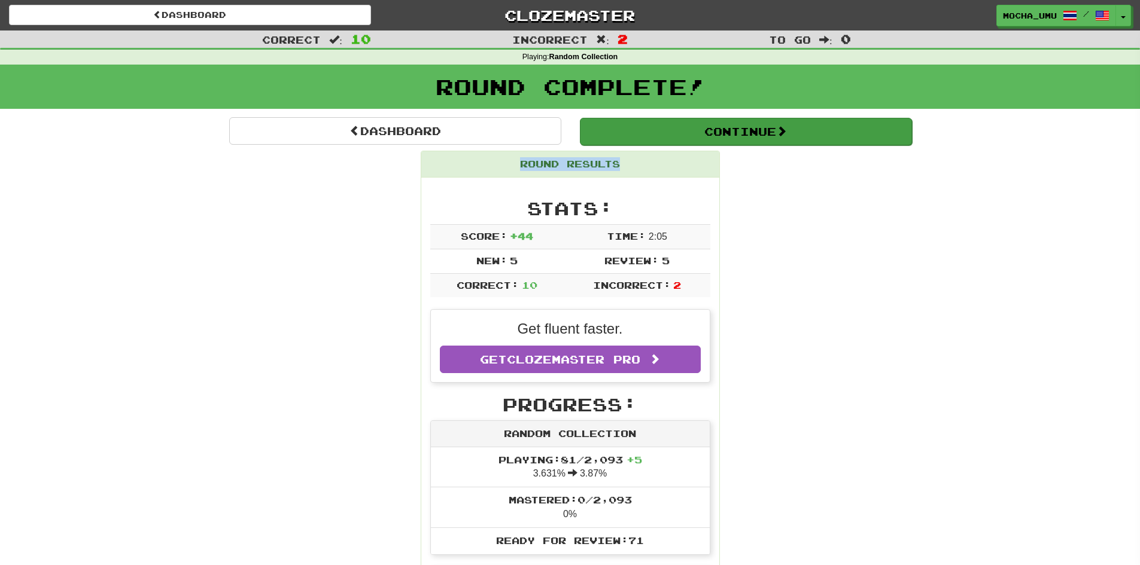
drag, startPoint x: 741, startPoint y: 145, endPoint x: 731, endPoint y: 141, distance: 11.0
click at [730, 141] on button "Continue" at bounding box center [746, 132] width 332 height 28
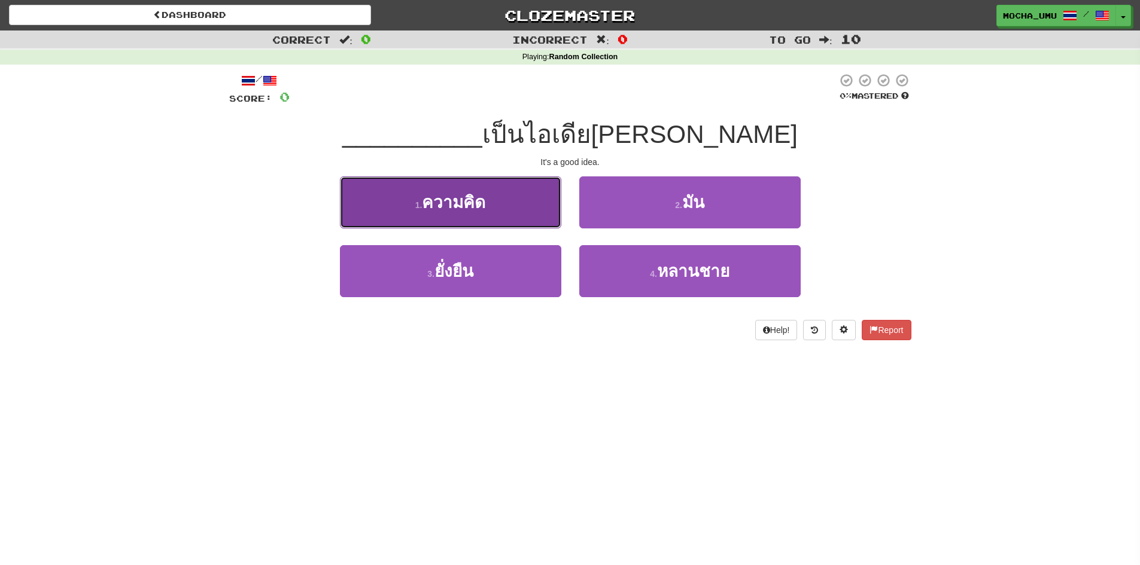
click at [534, 195] on button "1 . ความคิด" at bounding box center [450, 202] width 221 height 52
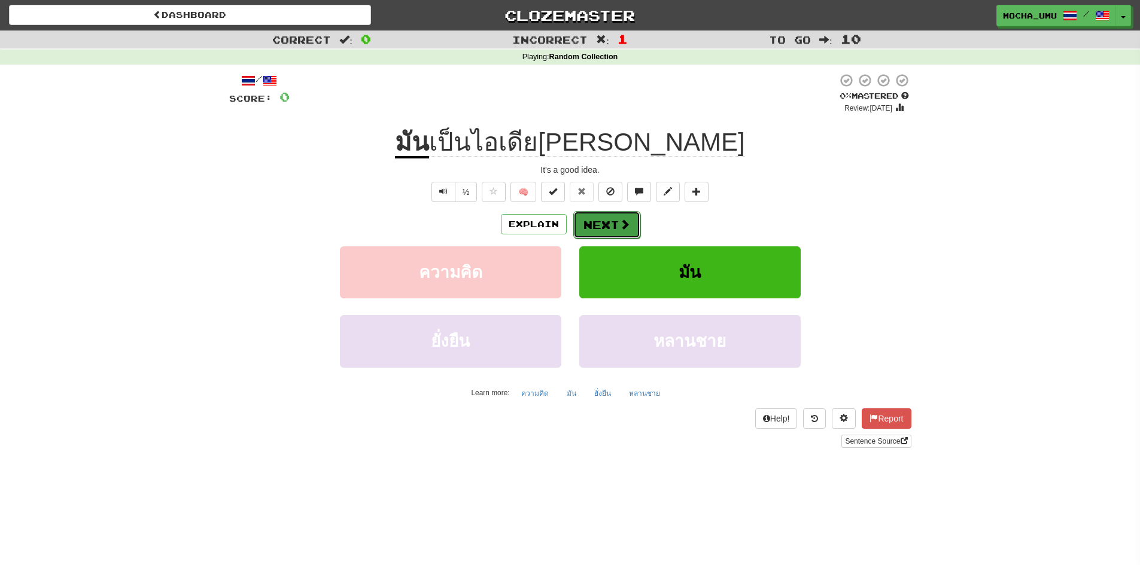
click at [607, 229] on button "Next" at bounding box center [606, 225] width 67 height 28
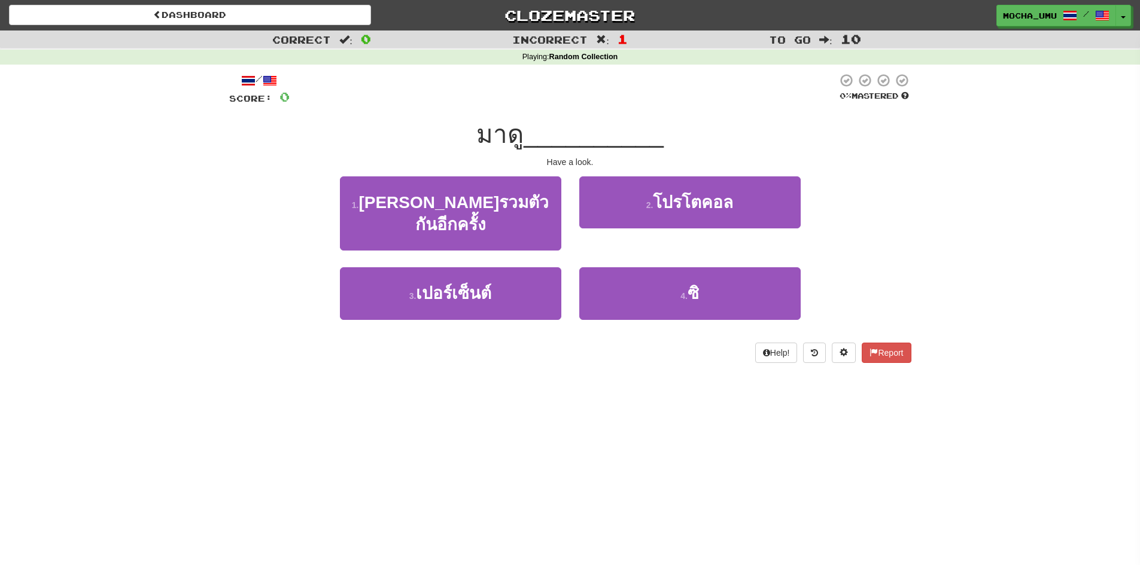
click at [573, 220] on div "2 . โปรโตคอล" at bounding box center [689, 210] width 239 height 69
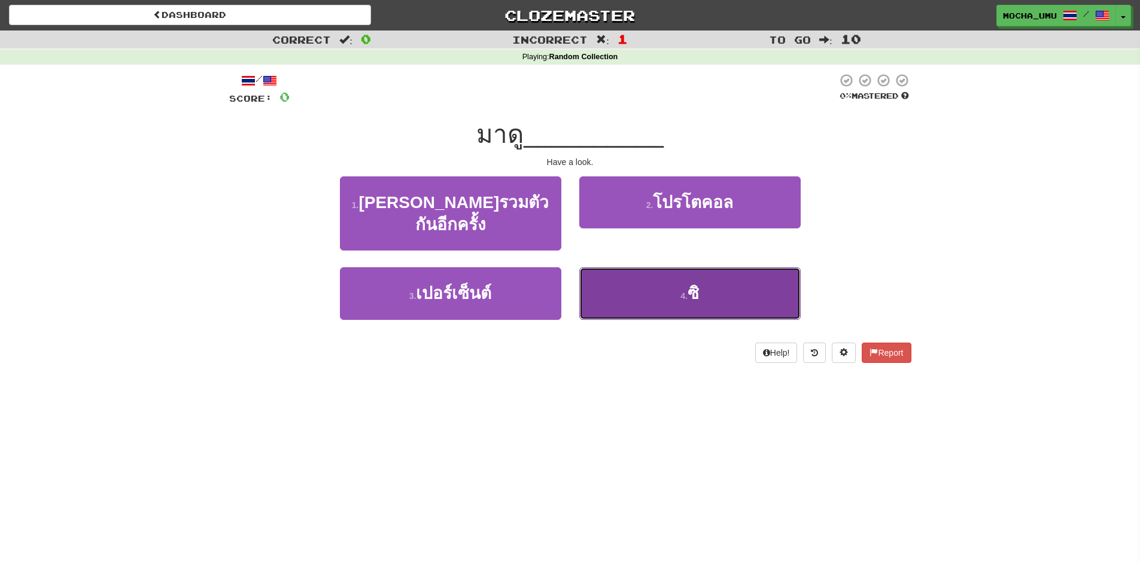
click at [625, 273] on button "4 . ซิ" at bounding box center [689, 293] width 221 height 52
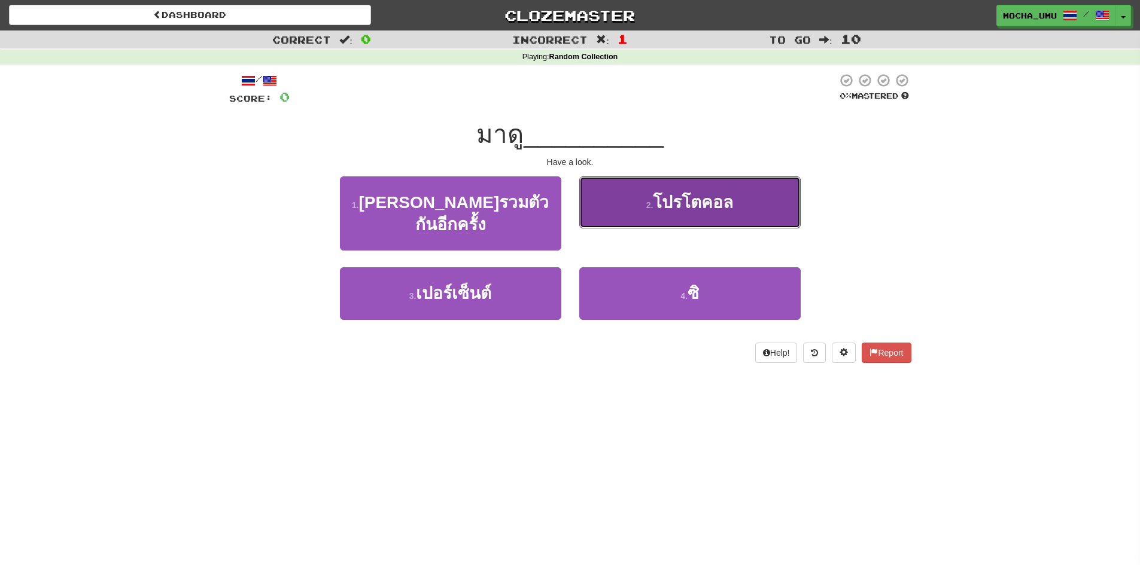
click at [624, 229] on button "2 . โปรโตคอล" at bounding box center [689, 202] width 221 height 52
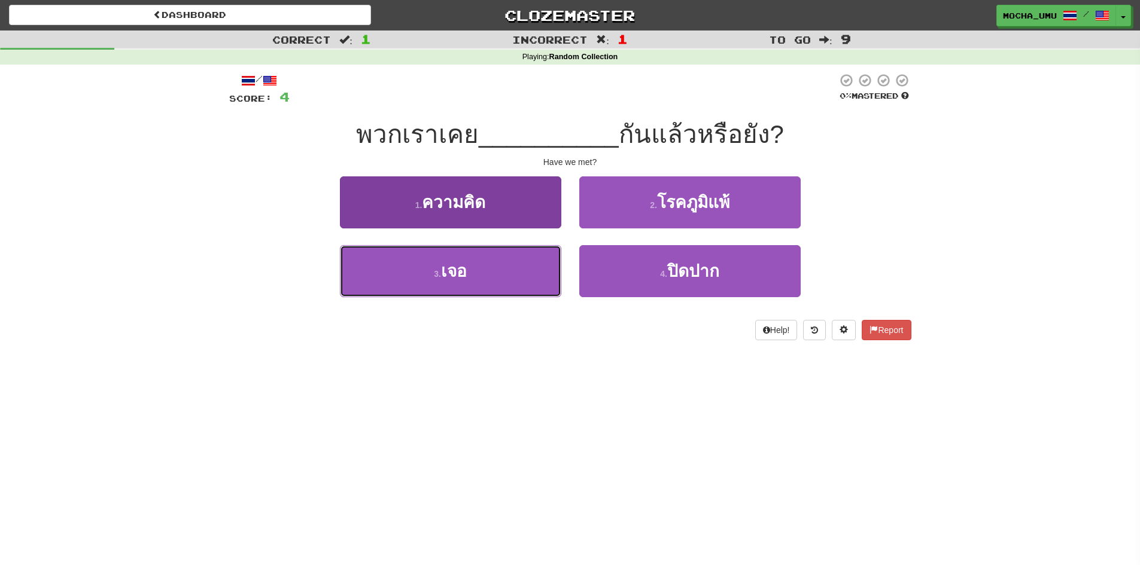
click at [505, 288] on button "3 . เจอ" at bounding box center [450, 271] width 221 height 52
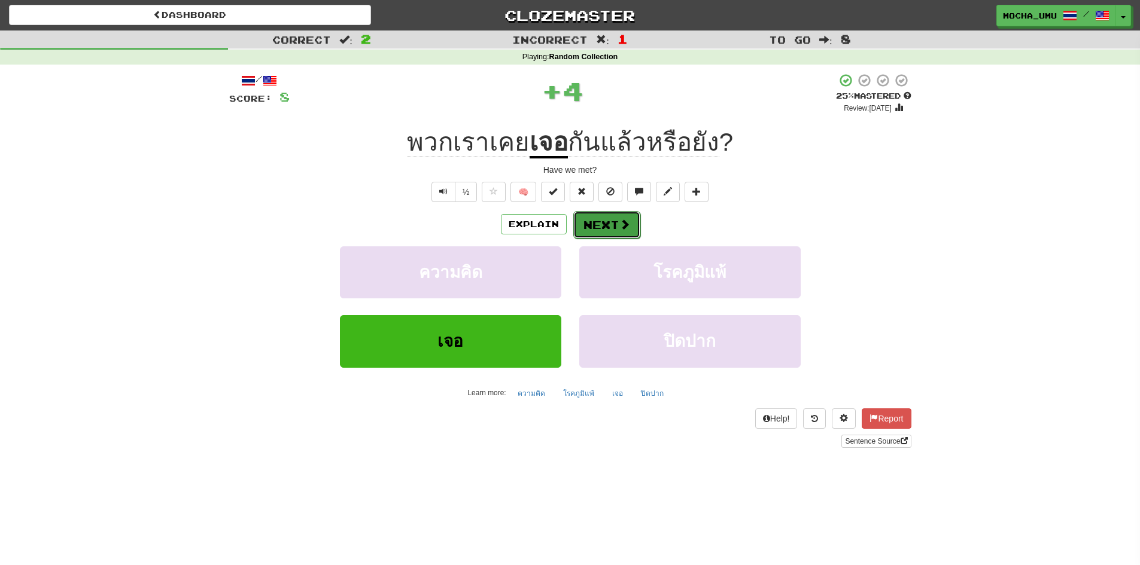
click at [581, 227] on button "Next" at bounding box center [606, 225] width 67 height 28
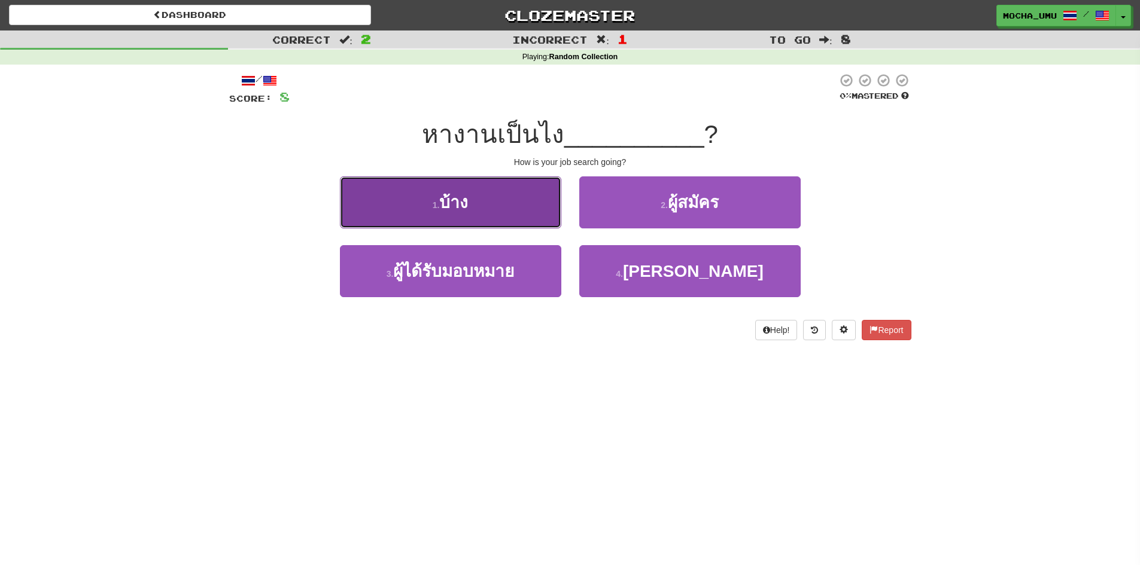
click at [537, 212] on button "1 . บ้าง" at bounding box center [450, 202] width 221 height 52
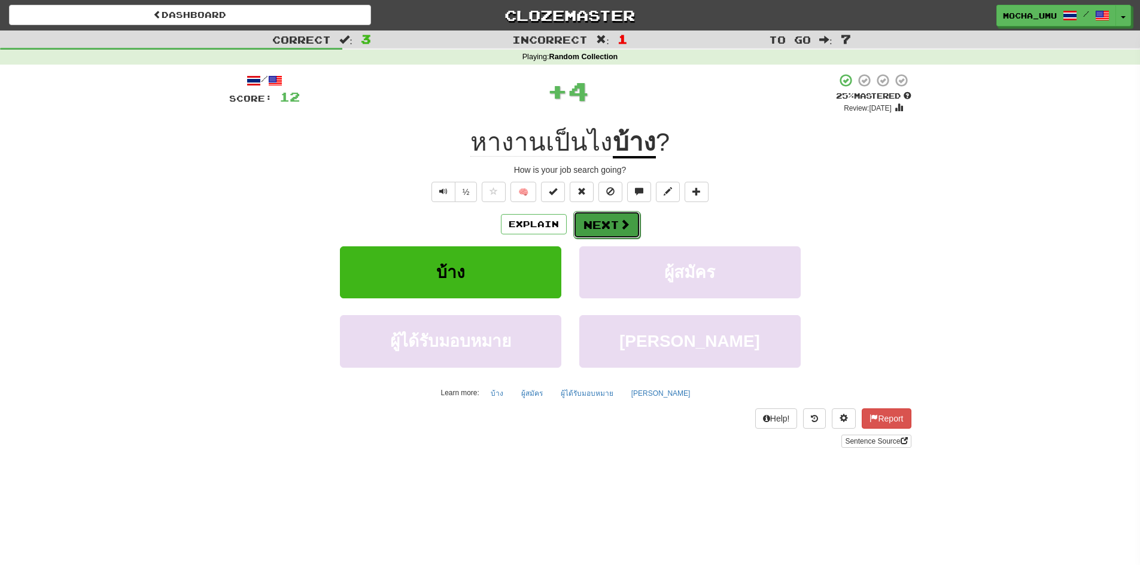
click at [599, 237] on button "Next" at bounding box center [606, 225] width 67 height 28
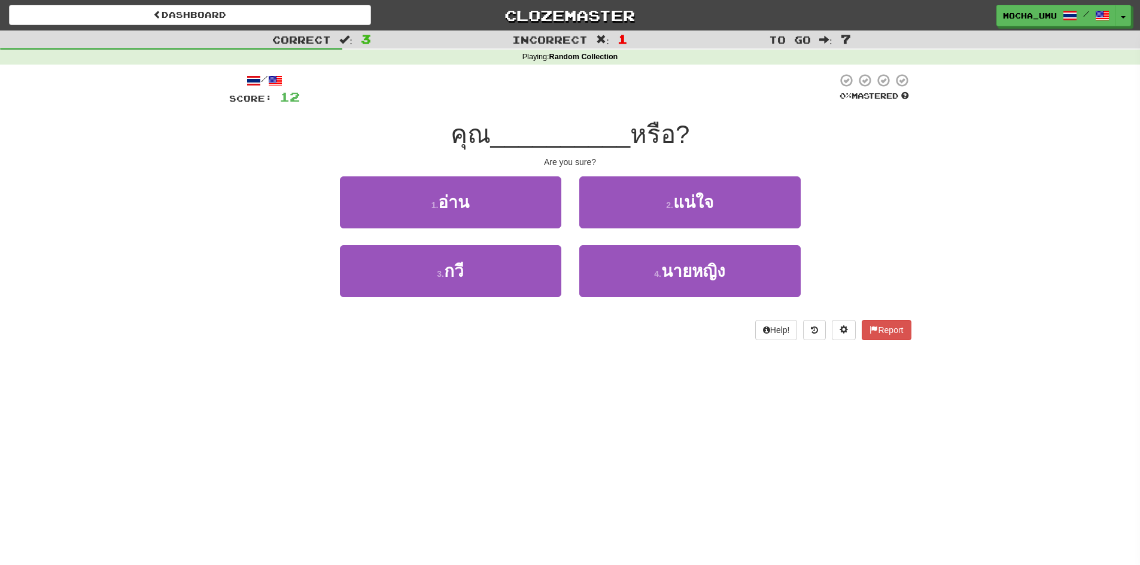
click at [571, 219] on div "2 . แน่ใจ" at bounding box center [689, 210] width 239 height 69
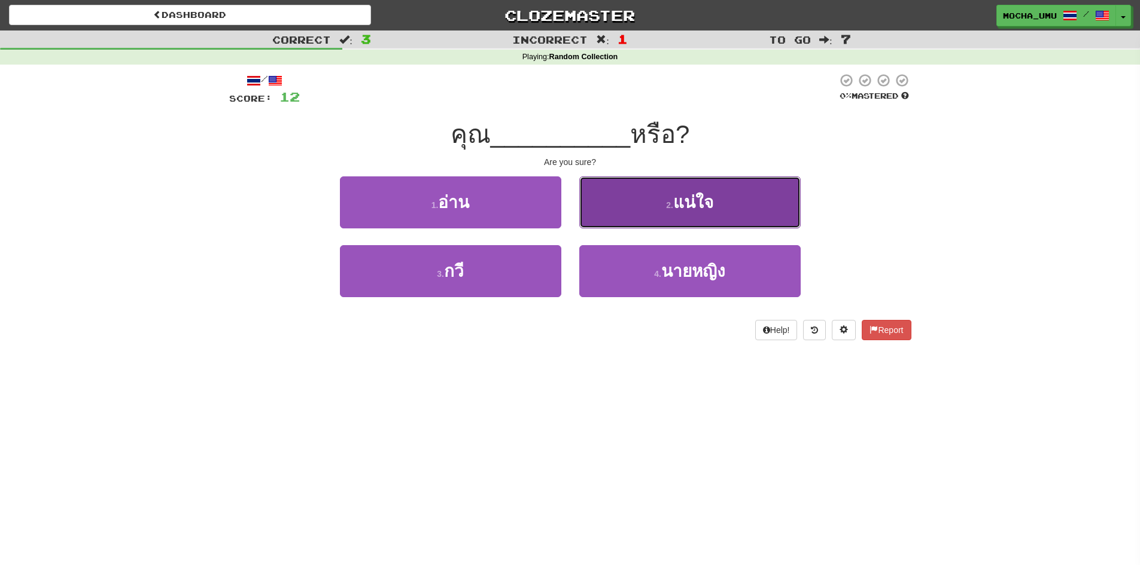
click at [593, 212] on button "2 . แน่ใจ" at bounding box center [689, 202] width 221 height 52
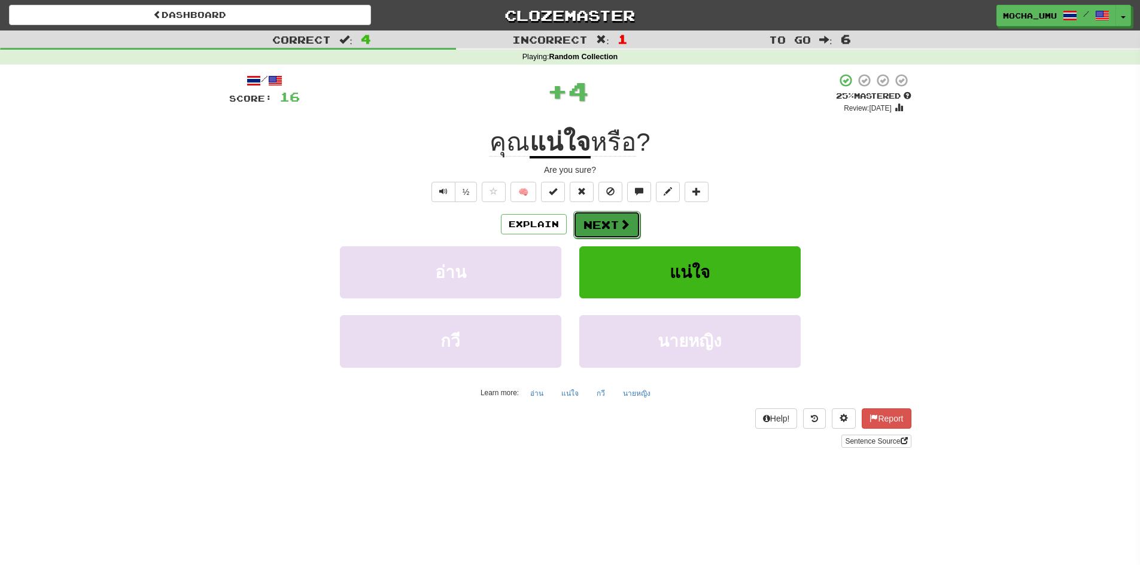
click at [592, 235] on button "Next" at bounding box center [606, 225] width 67 height 28
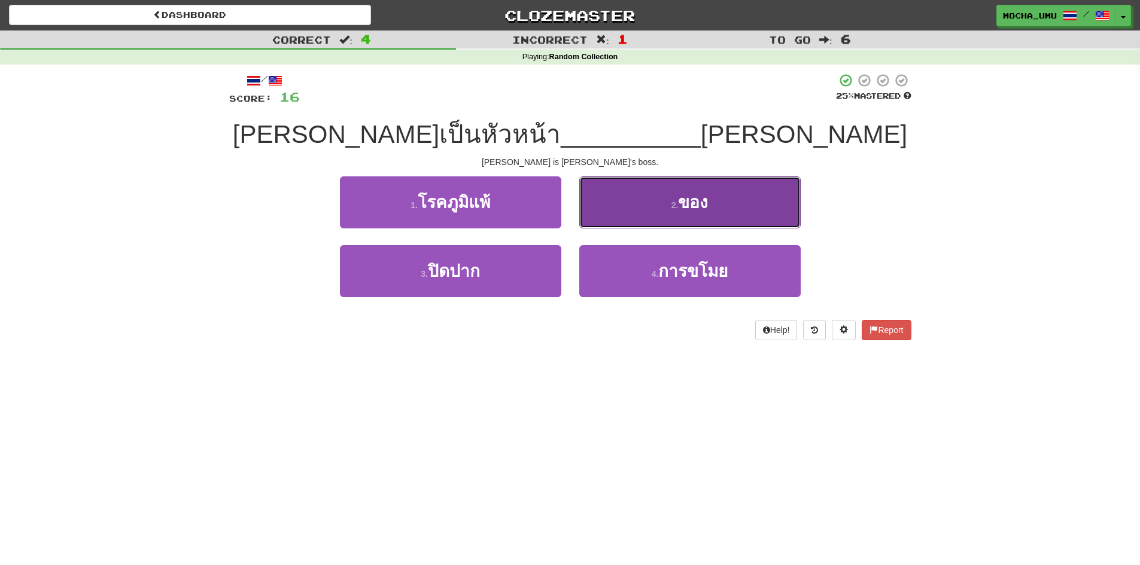
click at [594, 217] on button "2 . ของ" at bounding box center [689, 202] width 221 height 52
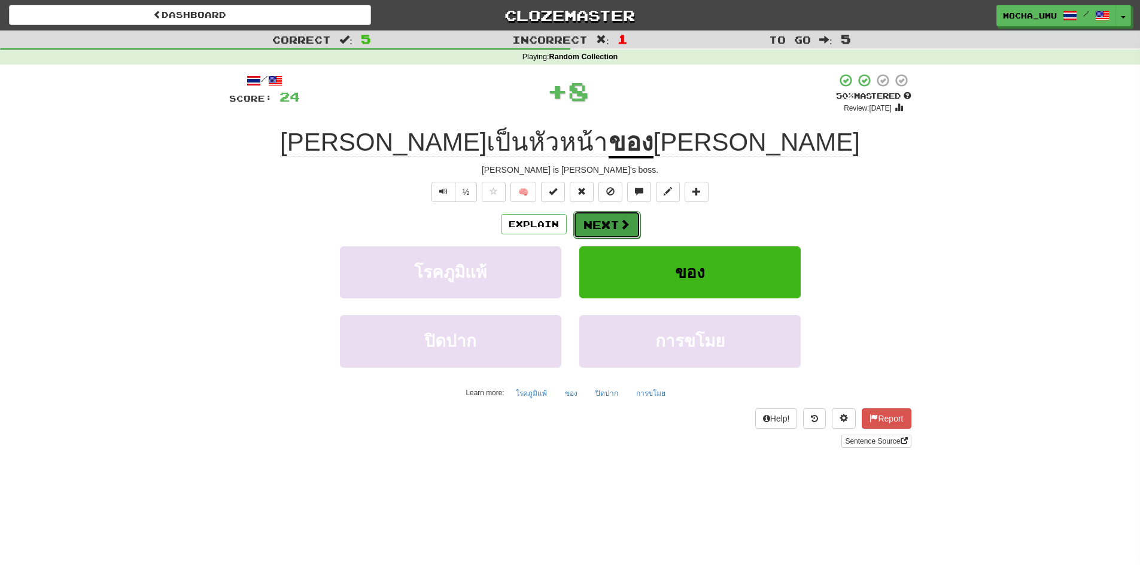
click at [596, 228] on button "Next" at bounding box center [606, 225] width 67 height 28
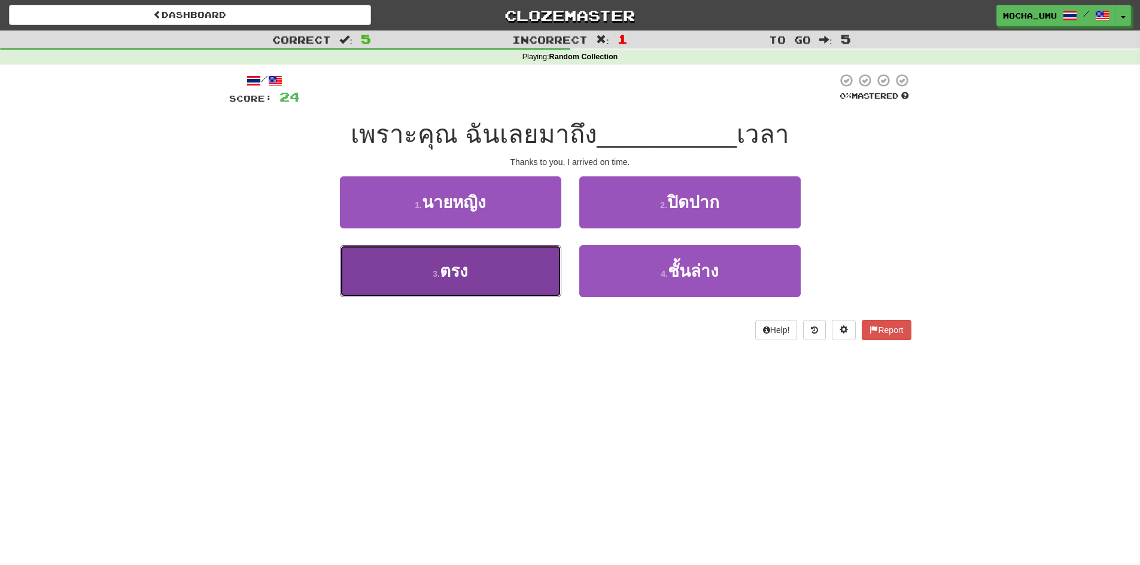
click at [449, 257] on button "3 . ตรง" at bounding box center [450, 271] width 221 height 52
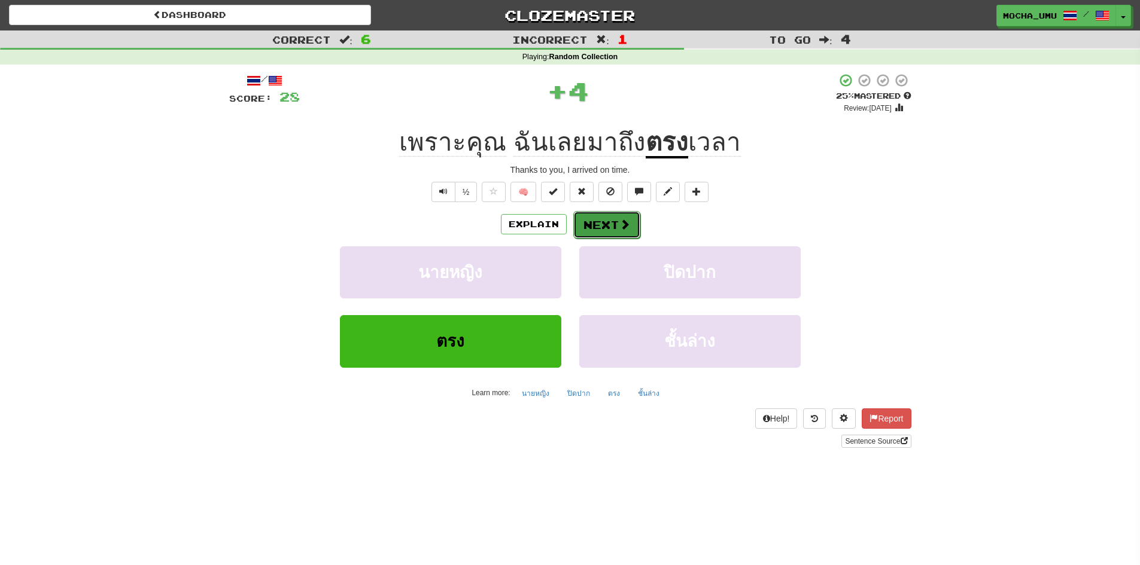
click at [582, 237] on button "Next" at bounding box center [606, 225] width 67 height 28
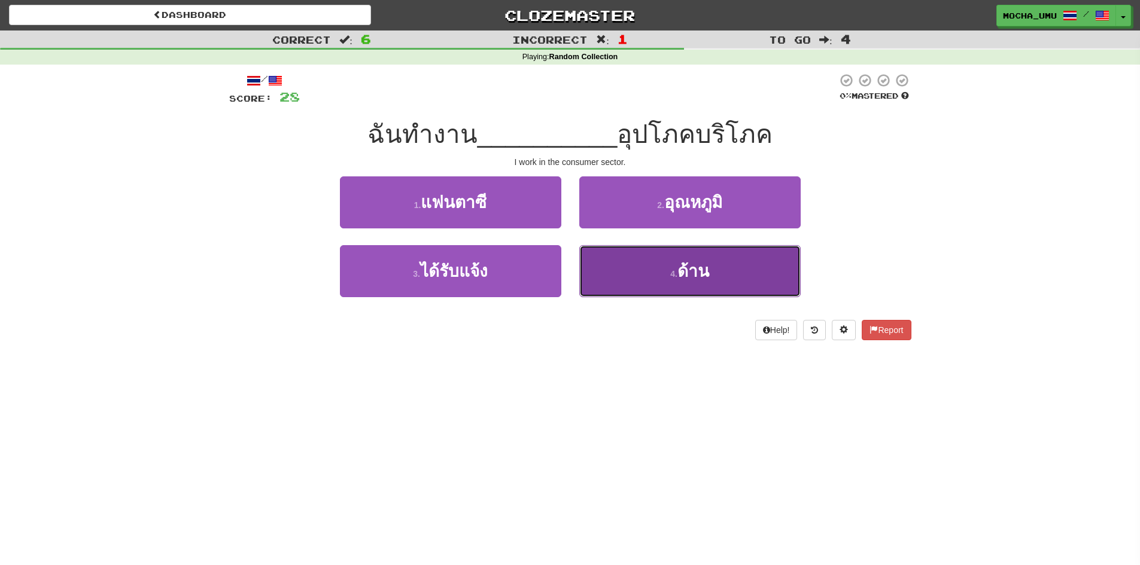
click at [631, 281] on button "4 . ด้าน" at bounding box center [689, 271] width 221 height 52
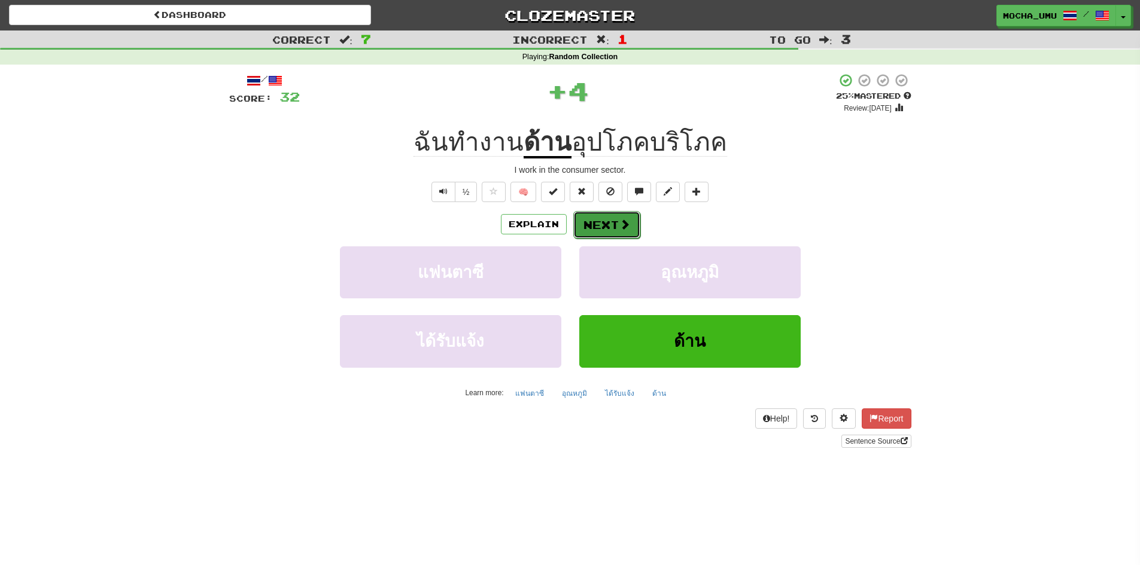
click at [611, 229] on button "Next" at bounding box center [606, 225] width 67 height 28
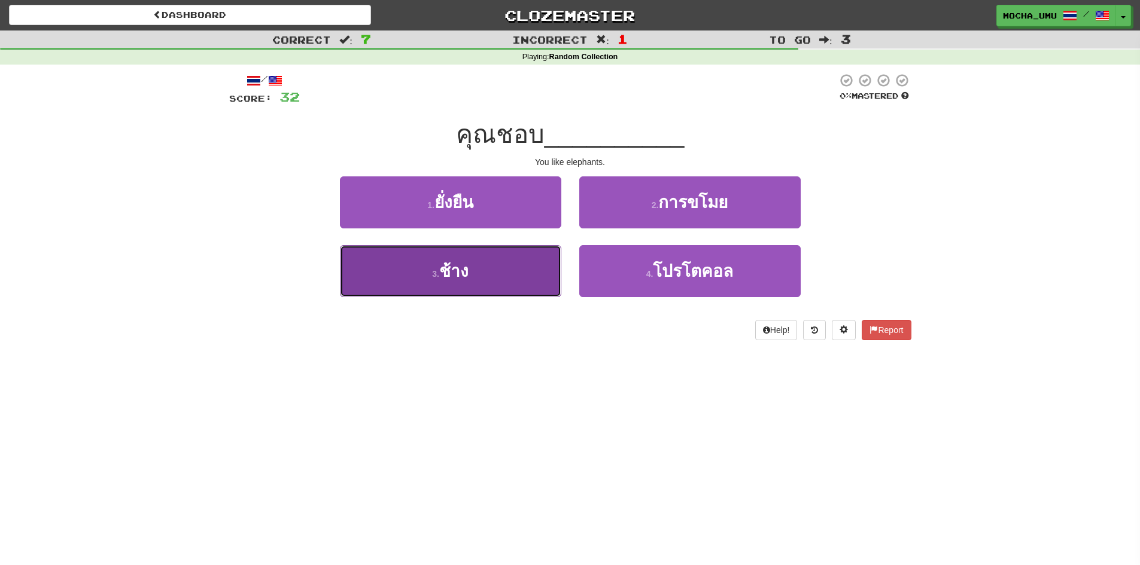
click at [533, 275] on button "3 . ช้าง" at bounding box center [450, 271] width 221 height 52
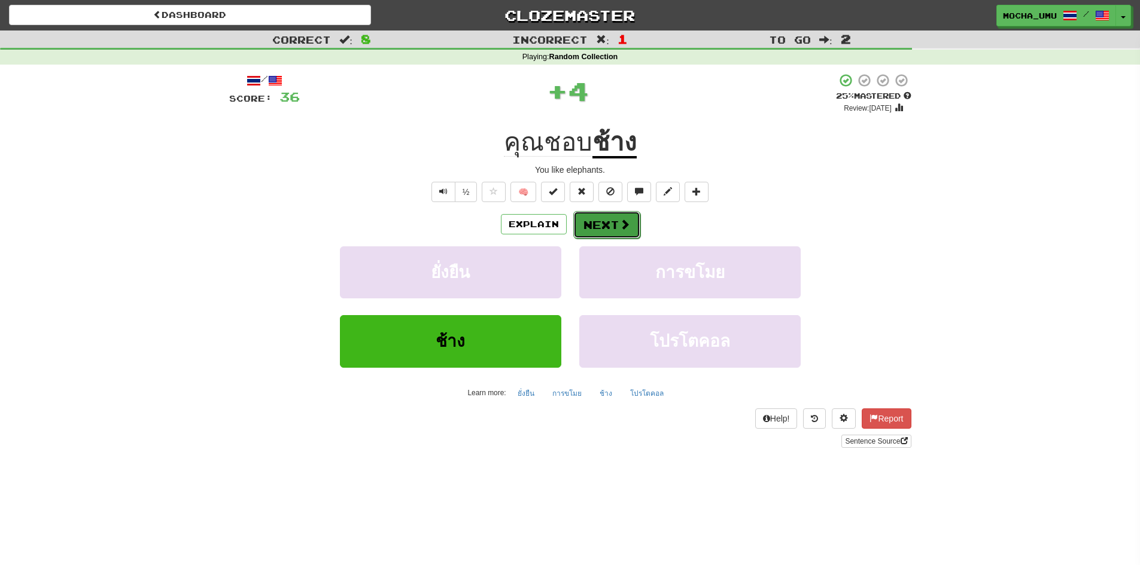
click at [591, 230] on button "Next" at bounding box center [606, 225] width 67 height 28
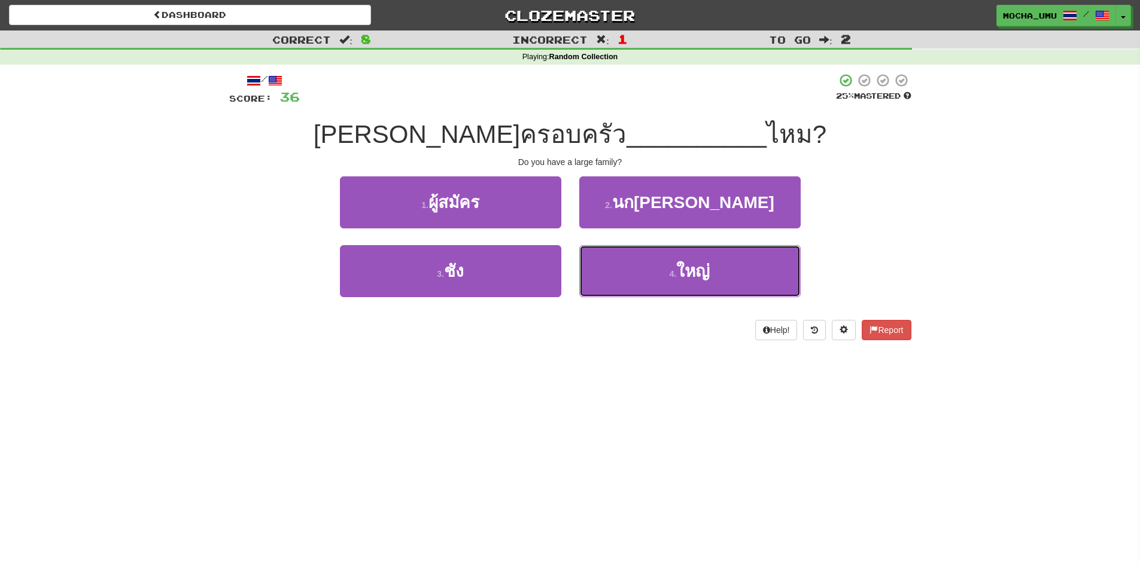
drag, startPoint x: 623, startPoint y: 282, endPoint x: 587, endPoint y: 239, distance: 56.5
click at [622, 278] on button "4 . ใหญ่" at bounding box center [689, 271] width 221 height 52
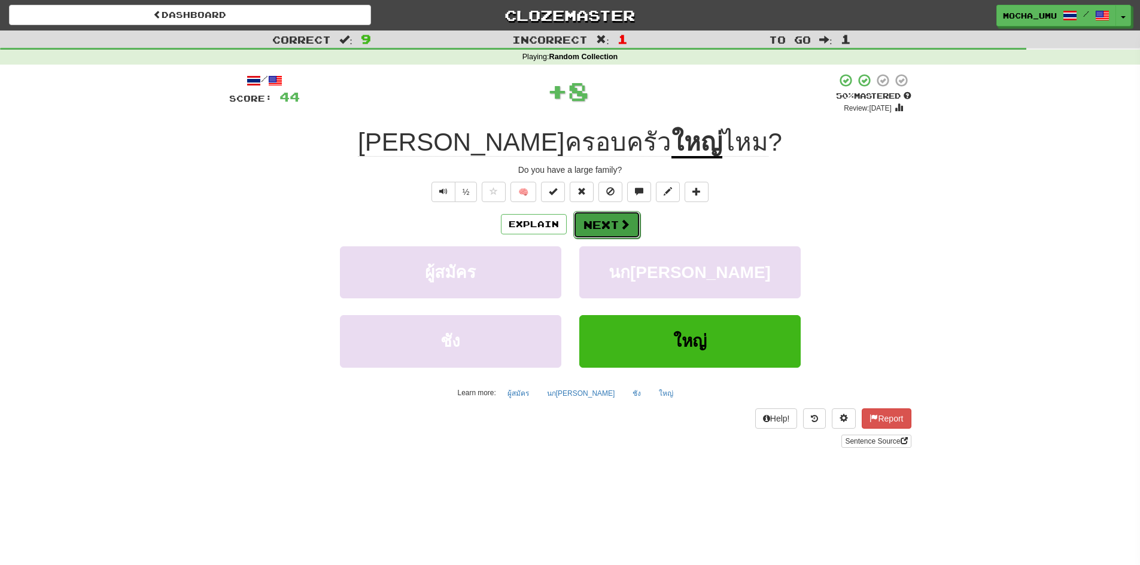
click at [598, 223] on body "Dashboard Clozemaster mocha_umu / Toggle Dropdown Dashboard Leaderboard Activit…" at bounding box center [570, 495] width 1140 height 990
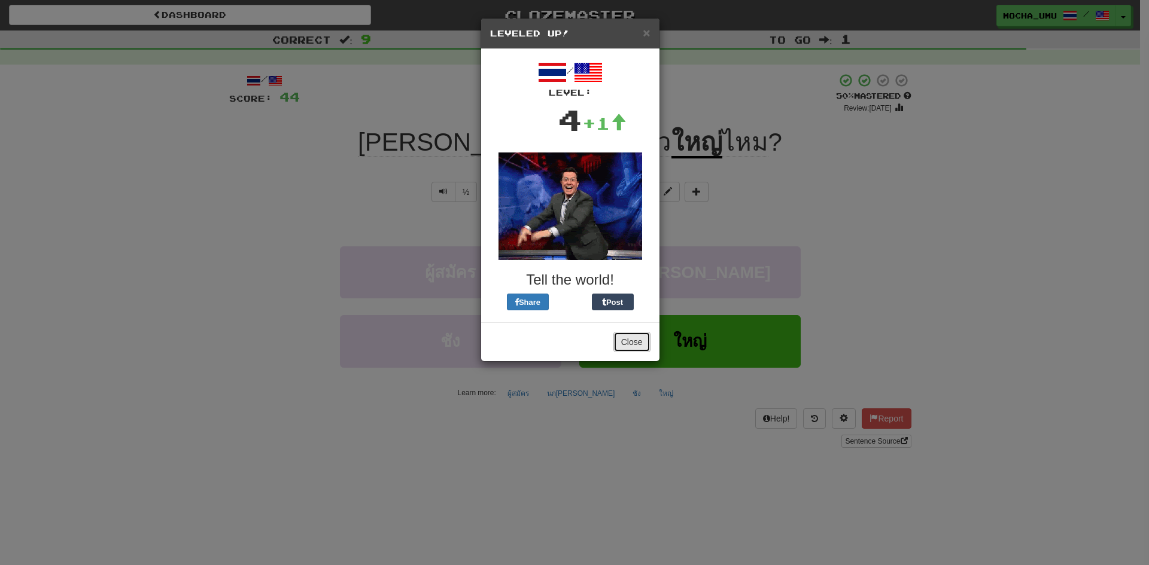
click at [635, 338] on button "Close" at bounding box center [631, 342] width 37 height 20
